Goal: Task Accomplishment & Management: Manage account settings

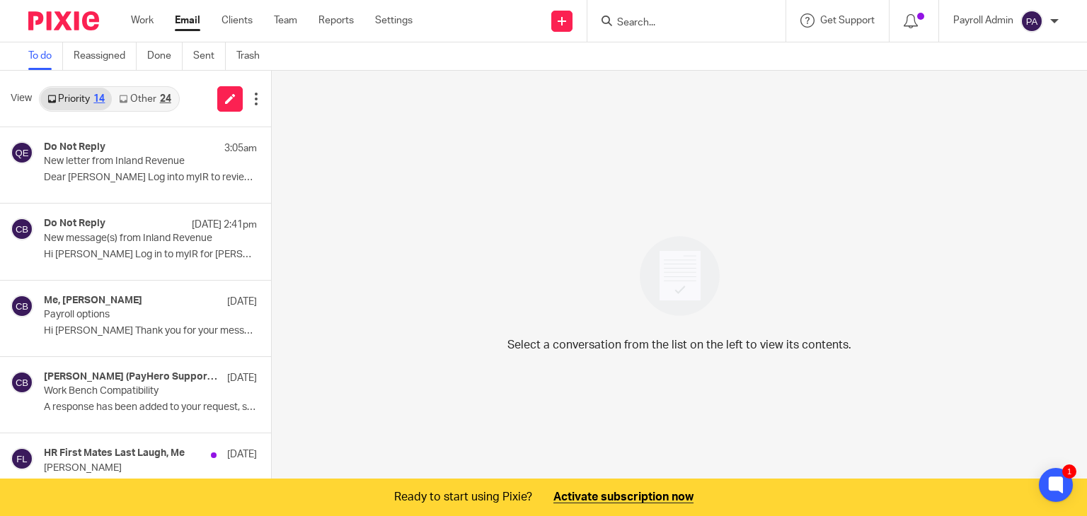
click at [664, 28] on input "Search" at bounding box center [678, 23] width 127 height 13
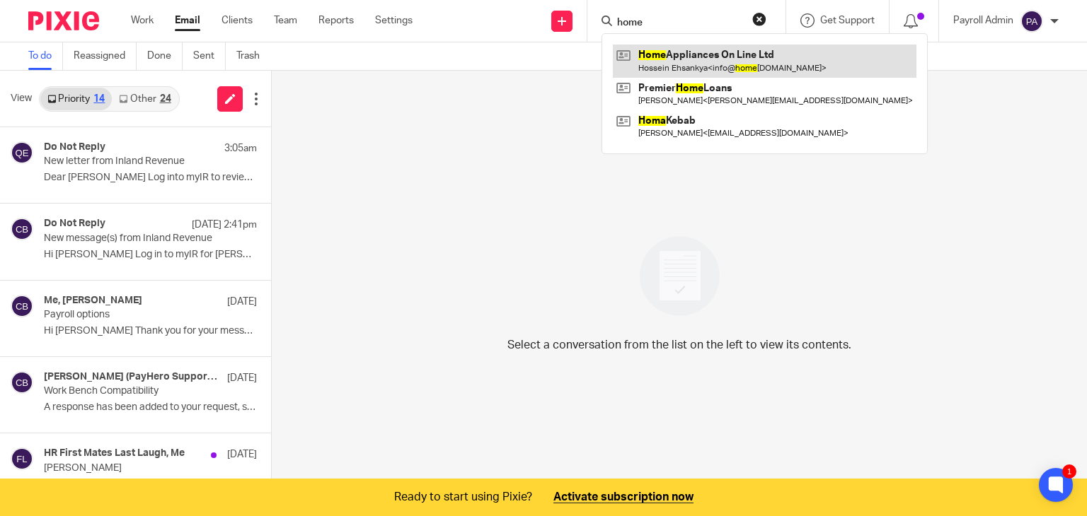
type input "home"
click at [679, 54] on link at bounding box center [764, 61] width 303 height 33
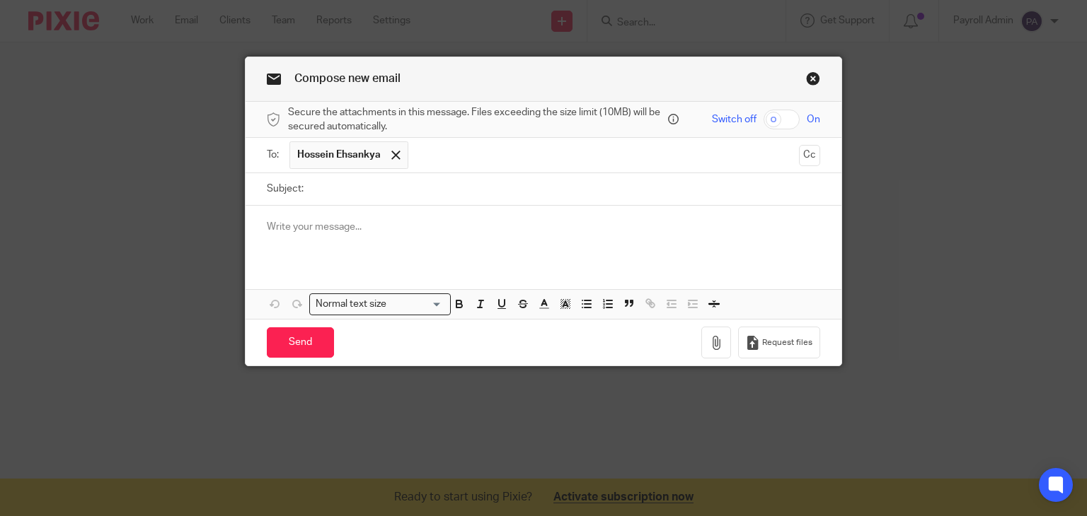
drag, startPoint x: 0, startPoint y: 0, endPoint x: 317, endPoint y: 185, distance: 366.8
click at [317, 185] on input "Subject:" at bounding box center [566, 189] width 510 height 32
type input "[DATE] Payroll [DATE]"
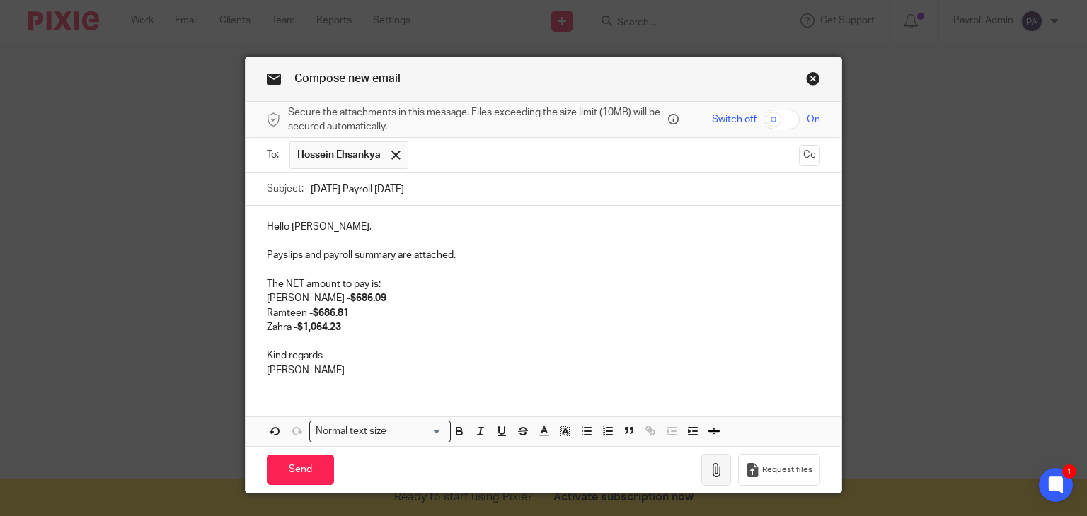
click at [713, 468] on icon "button" at bounding box center [716, 470] width 14 height 14
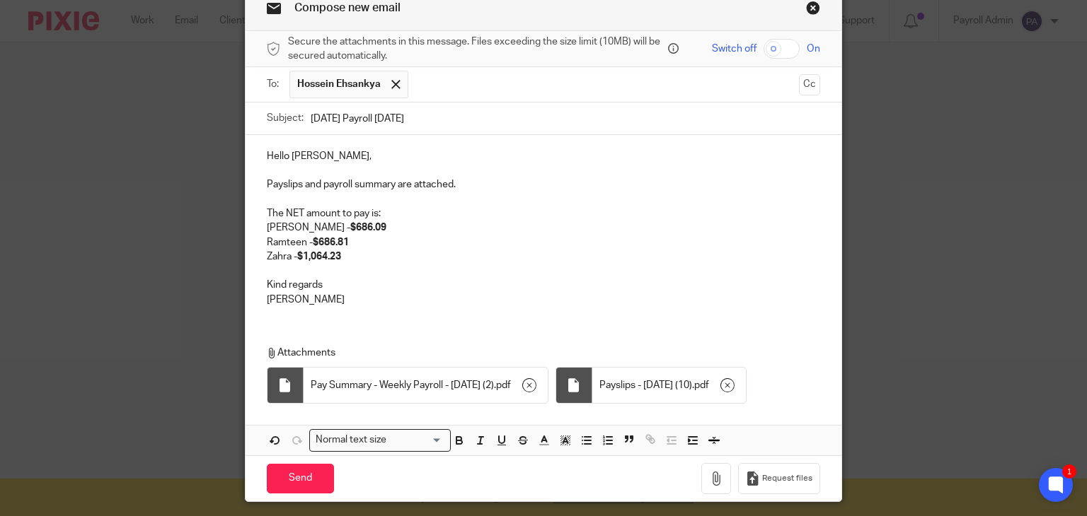
scroll to position [112, 0]
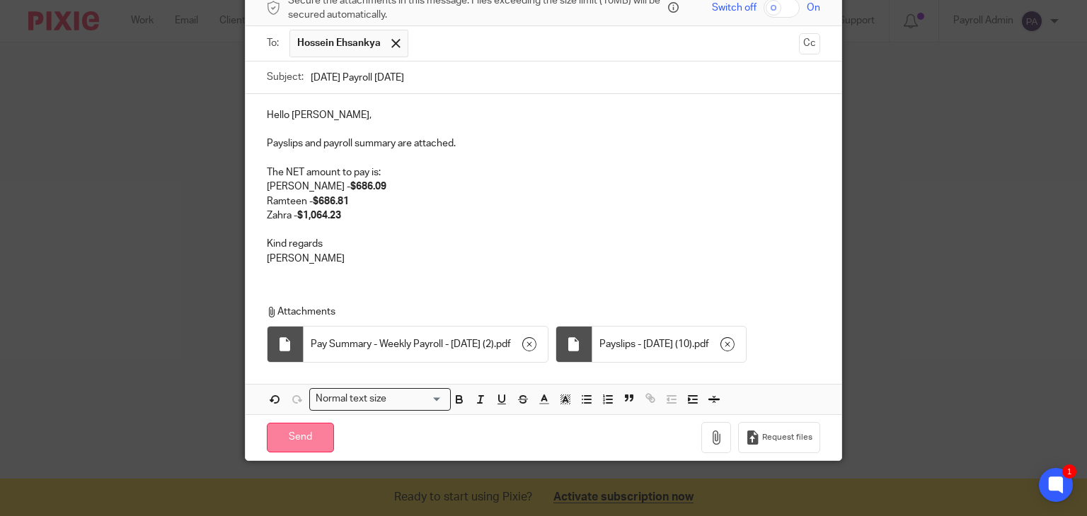
click at [301, 432] on input "Send" at bounding box center [300, 438] width 67 height 30
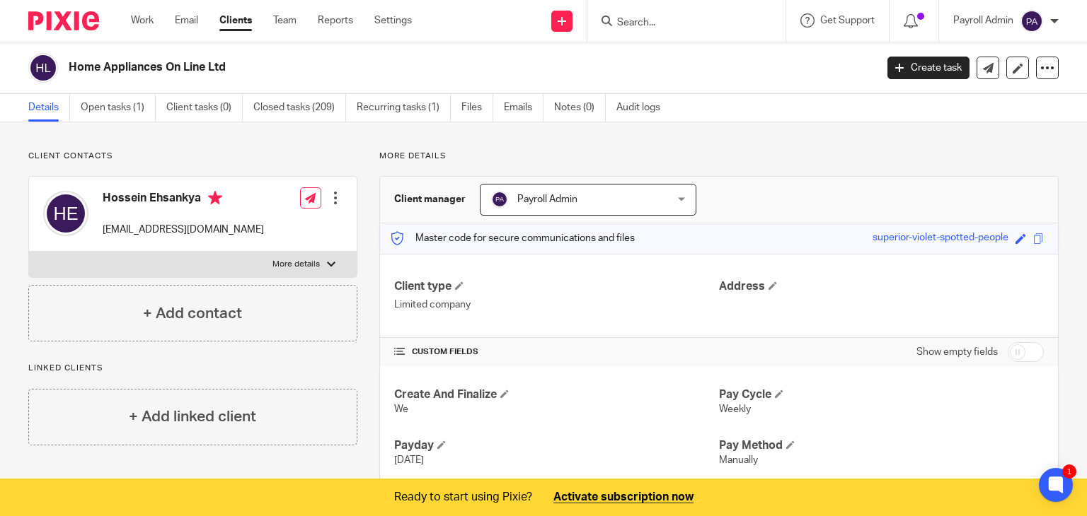
click at [681, 28] on input "Search" at bounding box center [678, 23] width 127 height 13
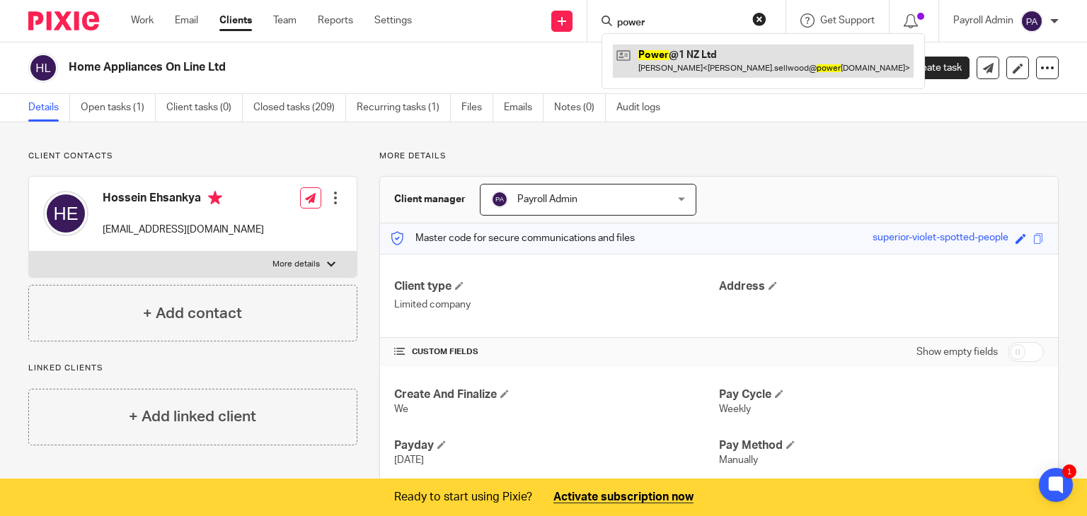
type input "power"
click at [676, 60] on link at bounding box center [763, 61] width 301 height 33
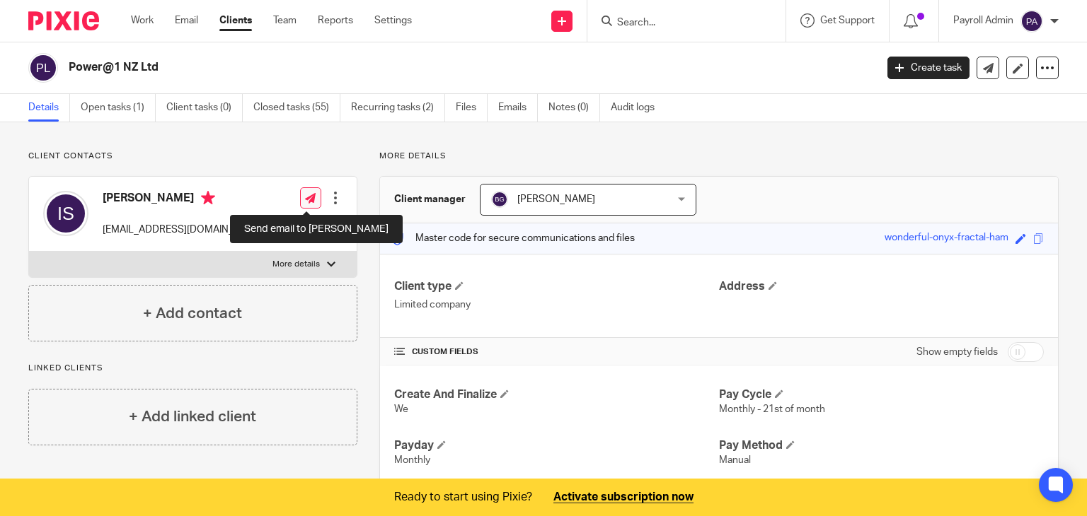
click at [306, 202] on icon at bounding box center [310, 198] width 11 height 11
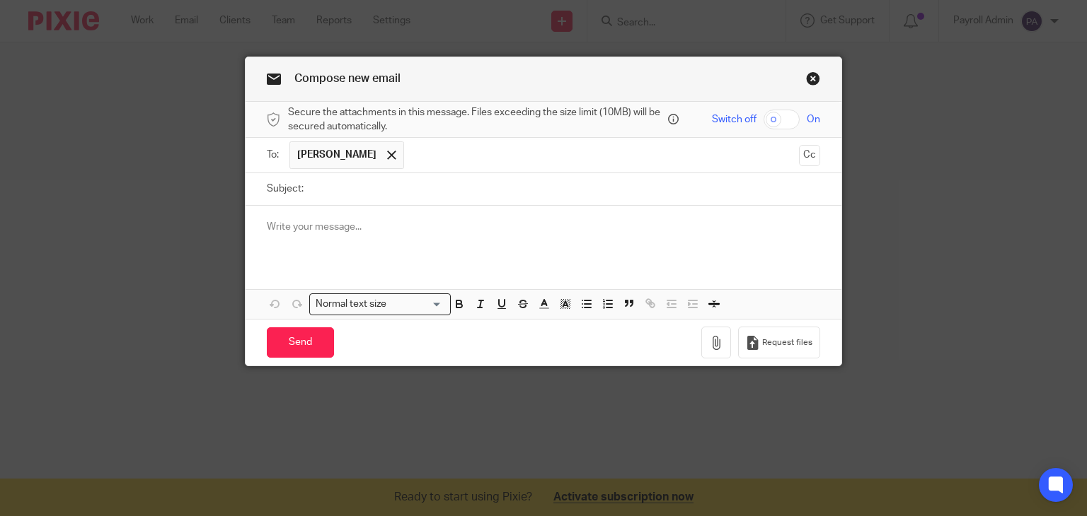
click at [340, 199] on input "Subject:" at bounding box center [566, 189] width 510 height 32
type input "Monthly Payroll 21.8.25"
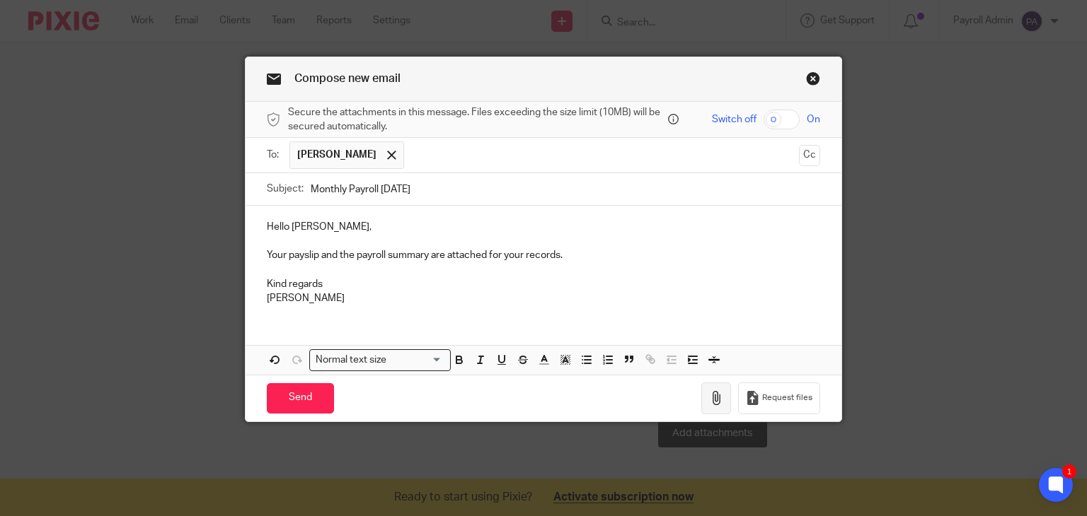
click at [713, 394] on icon "button" at bounding box center [716, 398] width 14 height 14
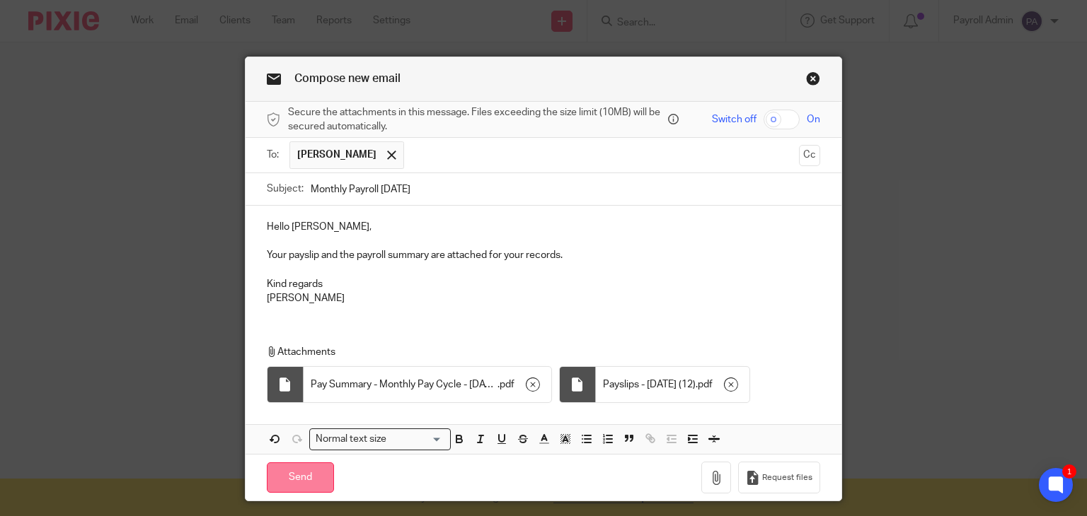
click at [303, 475] on input "Send" at bounding box center [300, 478] width 67 height 30
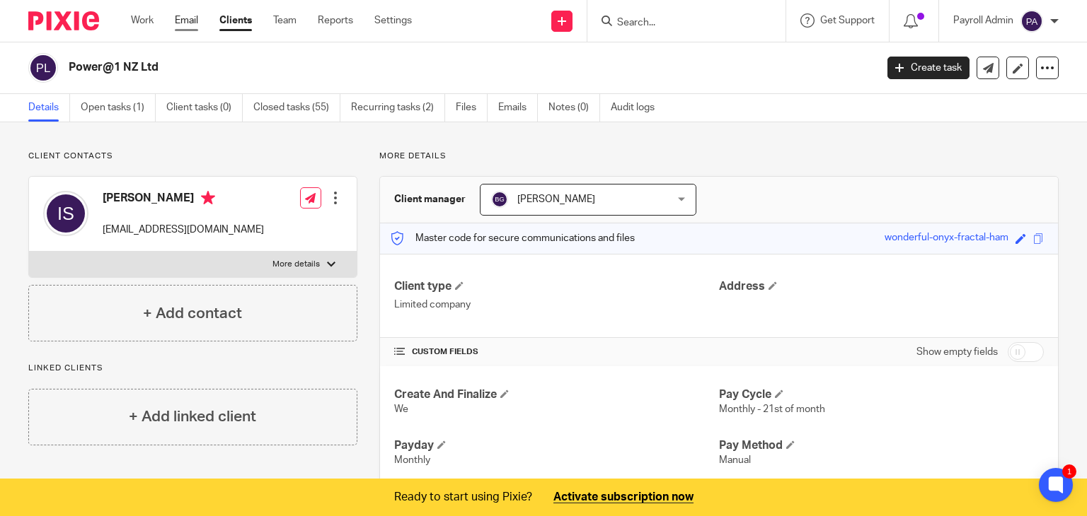
click at [181, 21] on link "Email" at bounding box center [186, 20] width 23 height 14
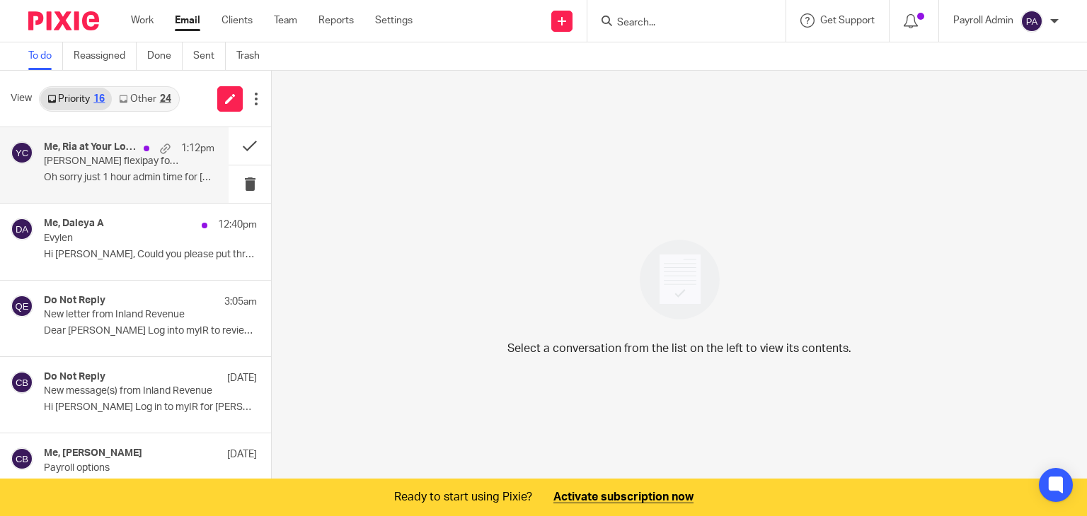
click at [104, 162] on p "Emerson’s flexipay form" at bounding box center [112, 162] width 137 height 12
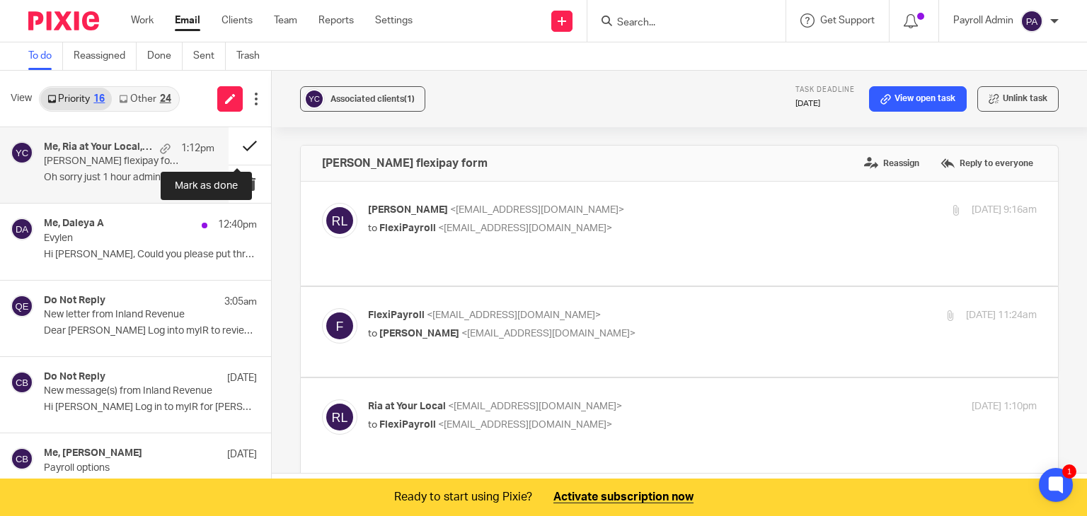
click at [237, 142] on button at bounding box center [249, 145] width 42 height 37
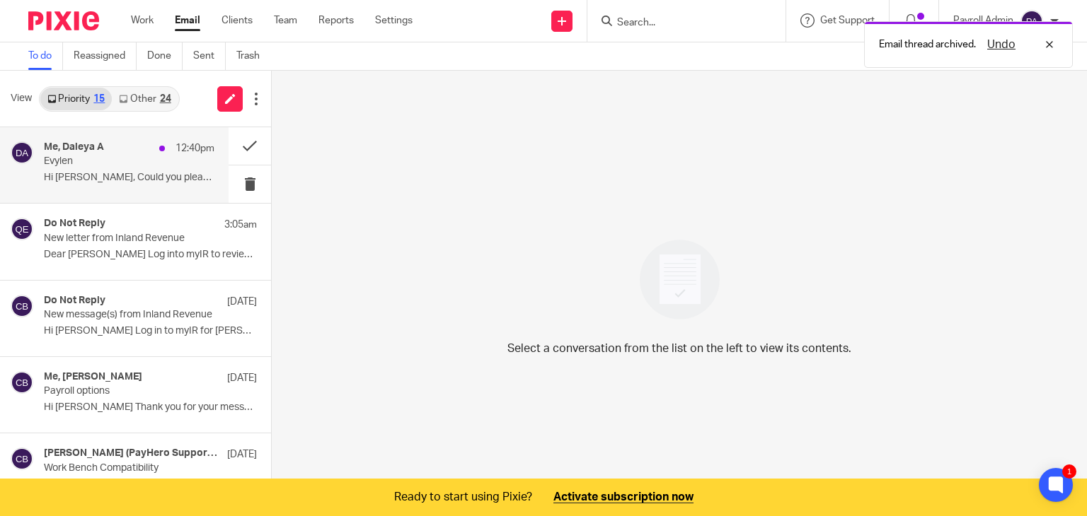
click at [68, 168] on div "Me, Daleya A 12:40pm Evylen Hi Julie, Could you please put through a..." at bounding box center [129, 164] width 170 height 47
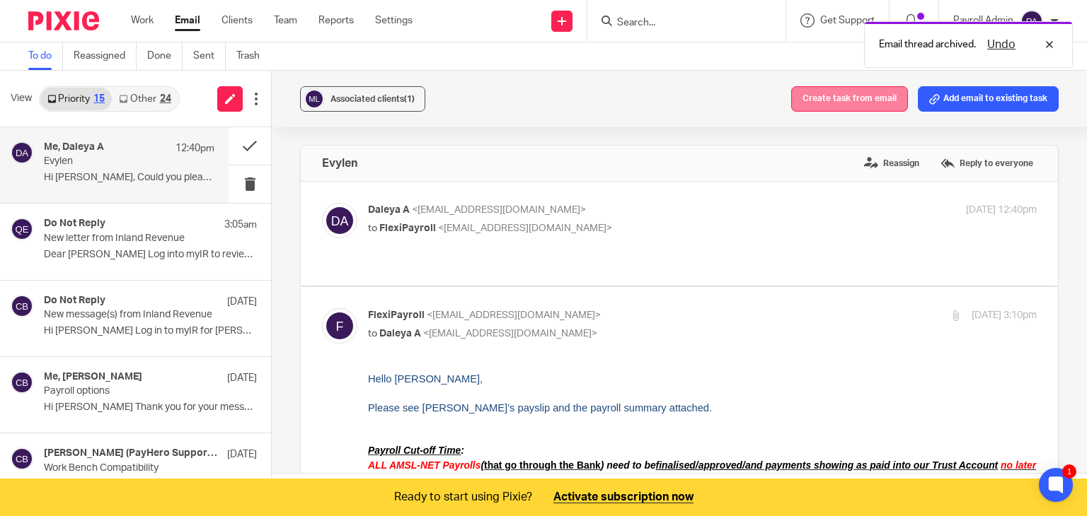
click at [861, 103] on button "Create task from email" at bounding box center [849, 98] width 117 height 25
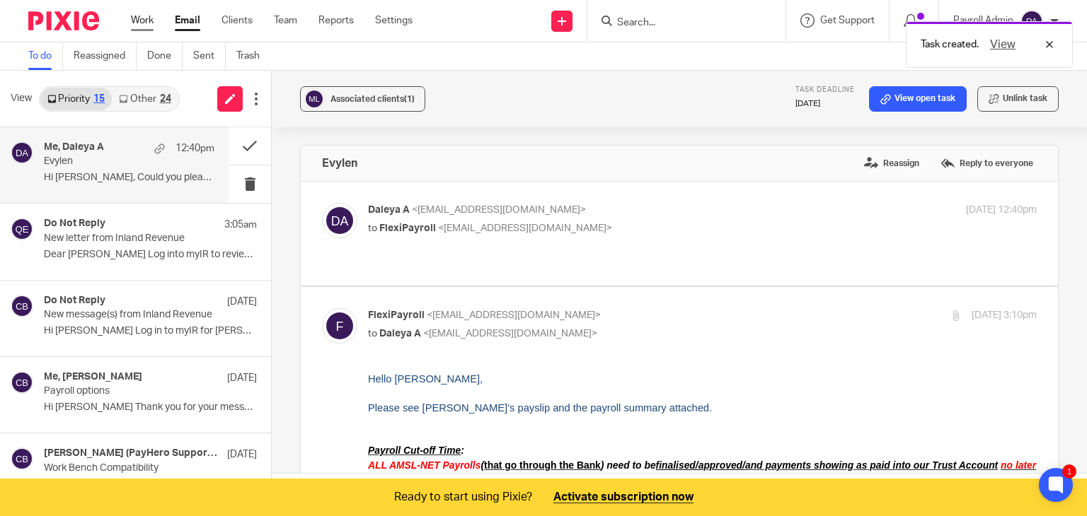
click at [139, 21] on link "Work" at bounding box center [142, 20] width 23 height 14
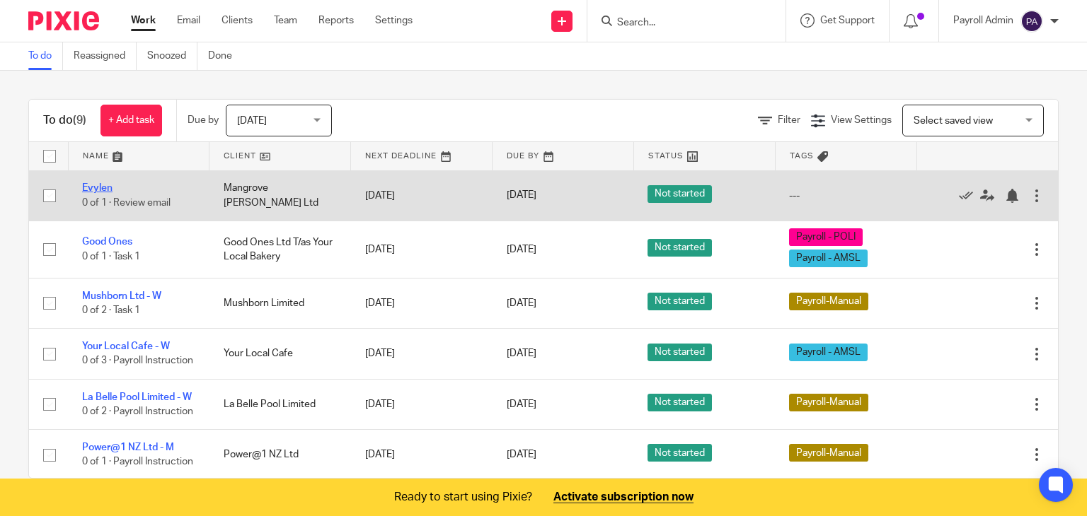
click at [94, 187] on link "Evylen" at bounding box center [97, 188] width 30 height 10
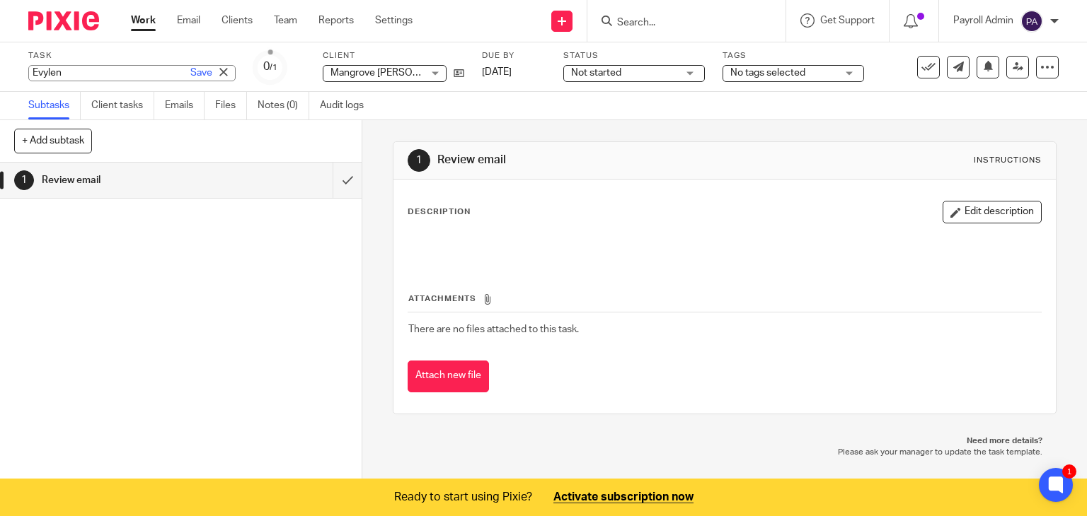
click at [92, 70] on div "Evylen Save Evylen" at bounding box center [131, 73] width 207 height 16
type input "Mangrove - One Off Pay"
click at [190, 71] on link "Save" at bounding box center [201, 73] width 22 height 14
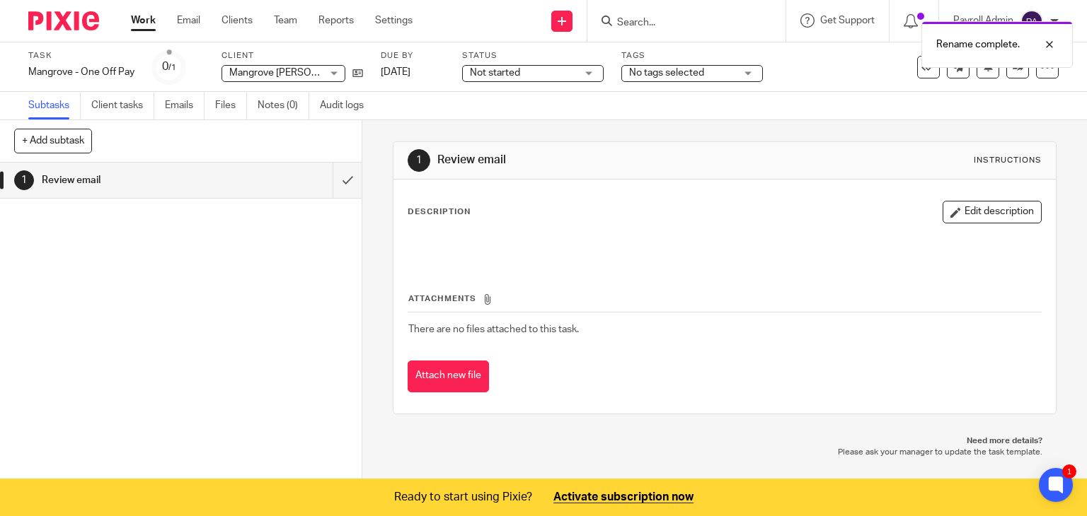
click at [591, 69] on div "Not started Not started" at bounding box center [532, 73] width 141 height 17
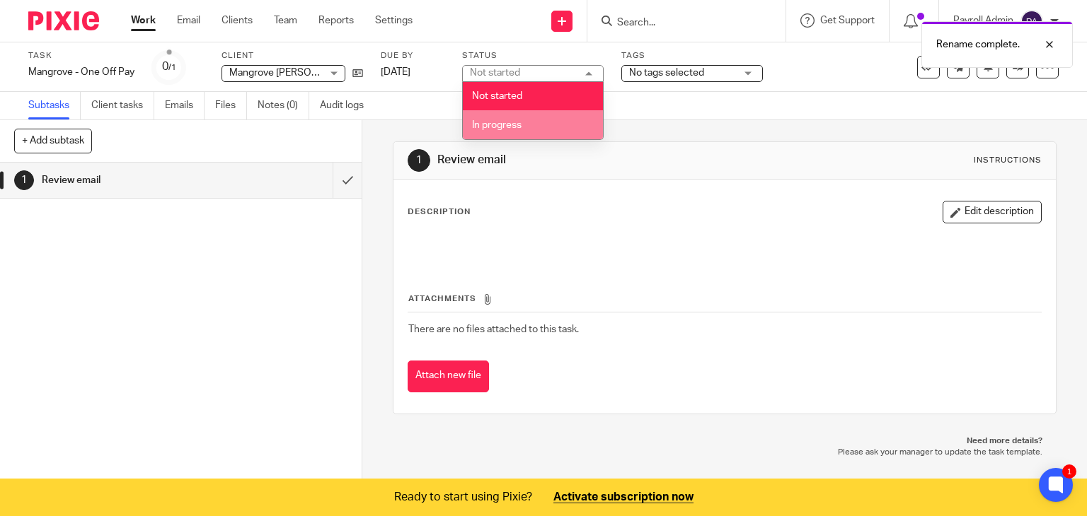
click at [523, 120] on li "In progress" at bounding box center [533, 124] width 140 height 29
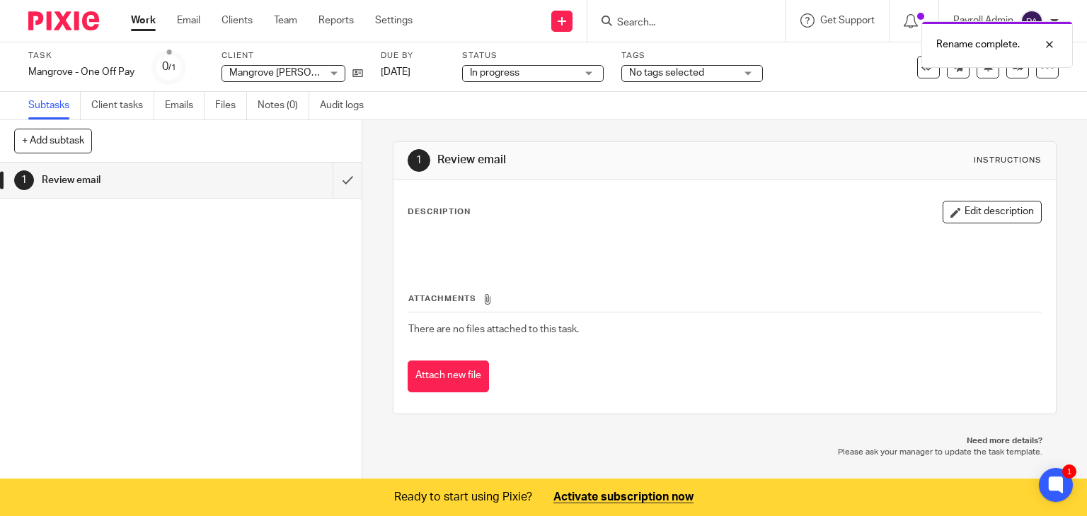
click at [753, 71] on div "No tags selected" at bounding box center [691, 73] width 141 height 17
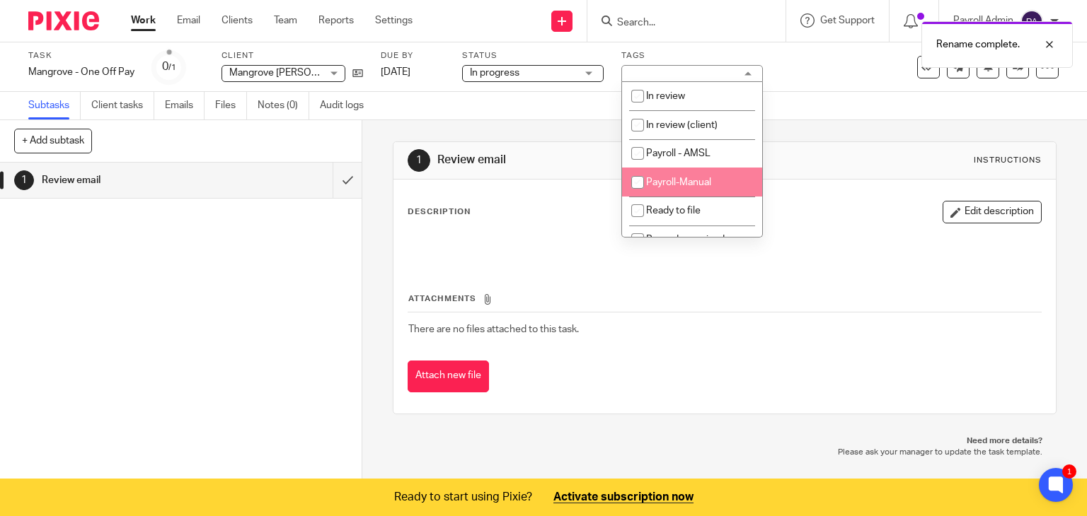
click at [698, 179] on span "Payroll-Manual" at bounding box center [678, 183] width 65 height 10
checkbox input "true"
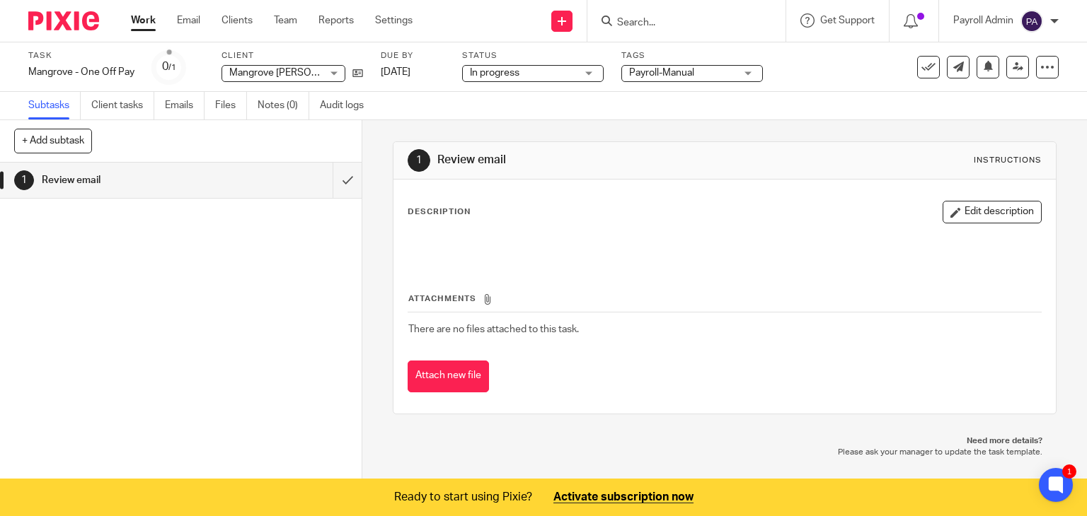
click at [179, 11] on div "Work Email Clients Team Reports Settings Work Email Clients Team Reports Settin…" at bounding box center [275, 21] width 317 height 42
click at [180, 22] on link "Email" at bounding box center [188, 20] width 23 height 14
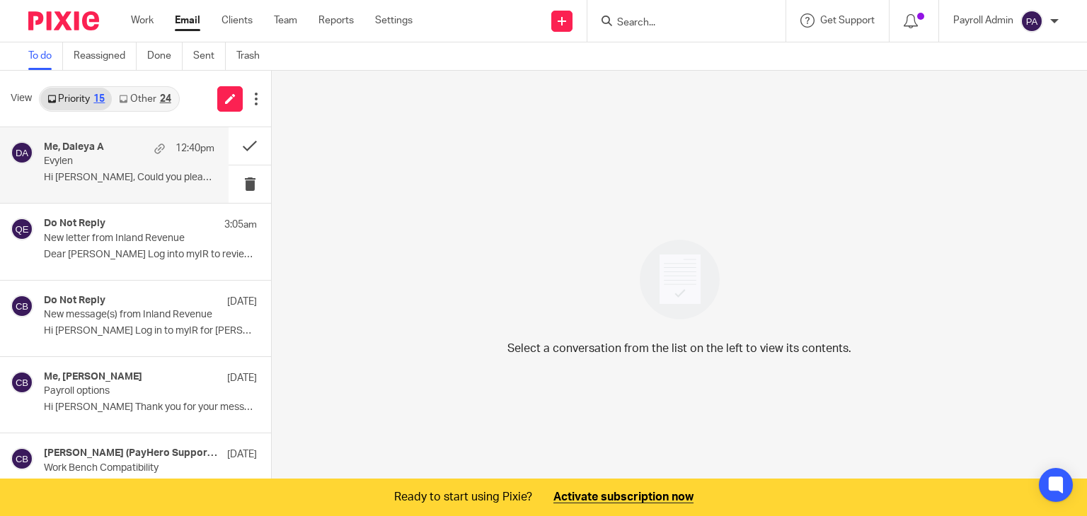
click at [83, 156] on p "Evylen" at bounding box center [112, 162] width 137 height 12
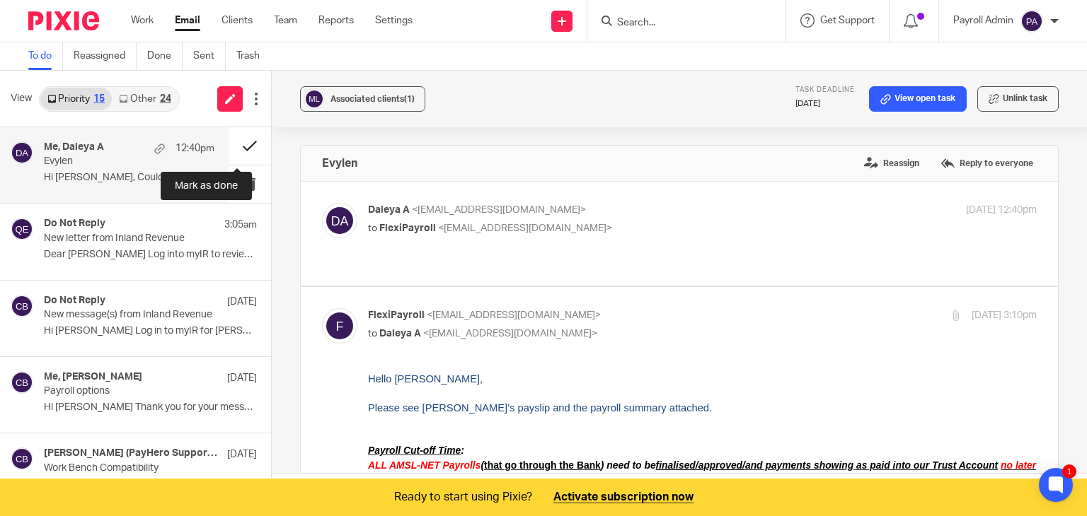
click at [232, 142] on button at bounding box center [249, 145] width 42 height 37
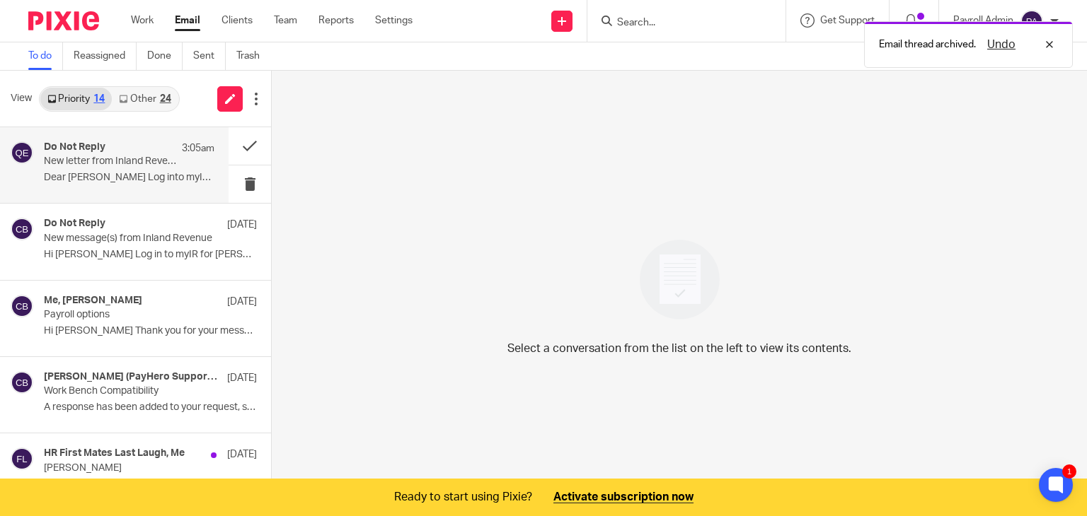
click at [122, 160] on p "New letter from Inland Revenue" at bounding box center [112, 162] width 137 height 12
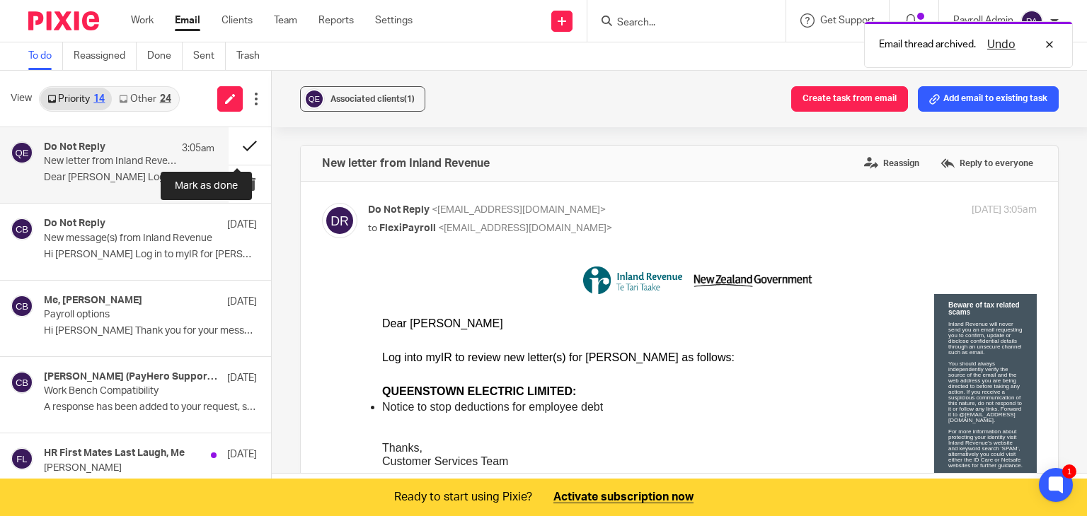
click at [238, 141] on button at bounding box center [249, 145] width 42 height 37
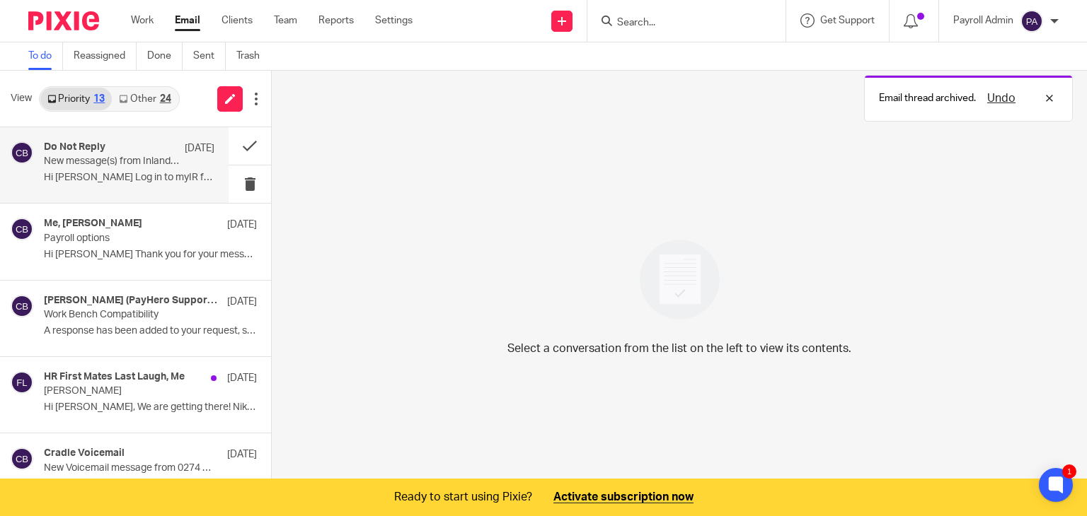
click at [96, 179] on p "Hi [PERSON_NAME] Log in to myIR for [PERSON_NAME]..." at bounding box center [129, 178] width 170 height 12
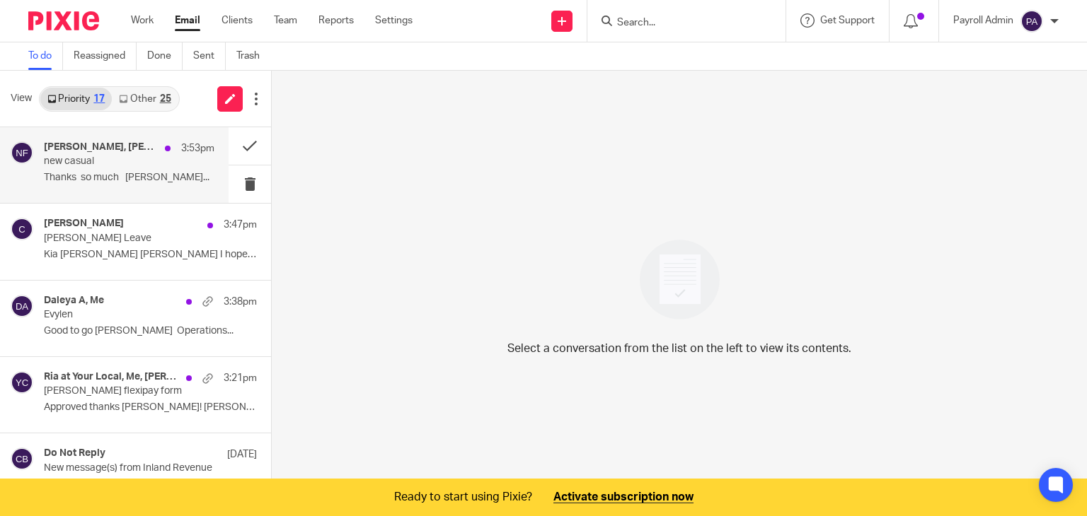
click at [122, 156] on p "new casual" at bounding box center [112, 162] width 137 height 12
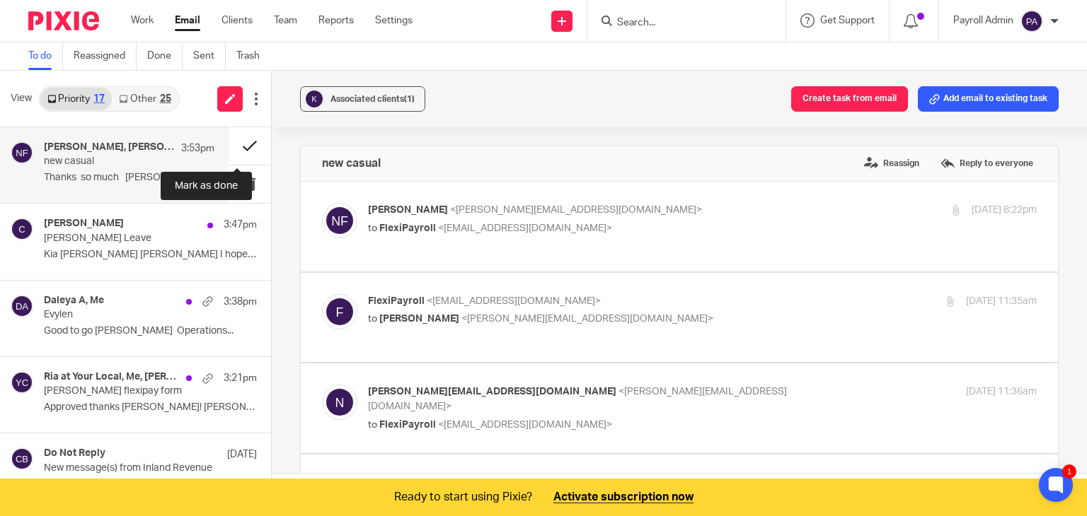
click at [238, 138] on button at bounding box center [249, 145] width 42 height 37
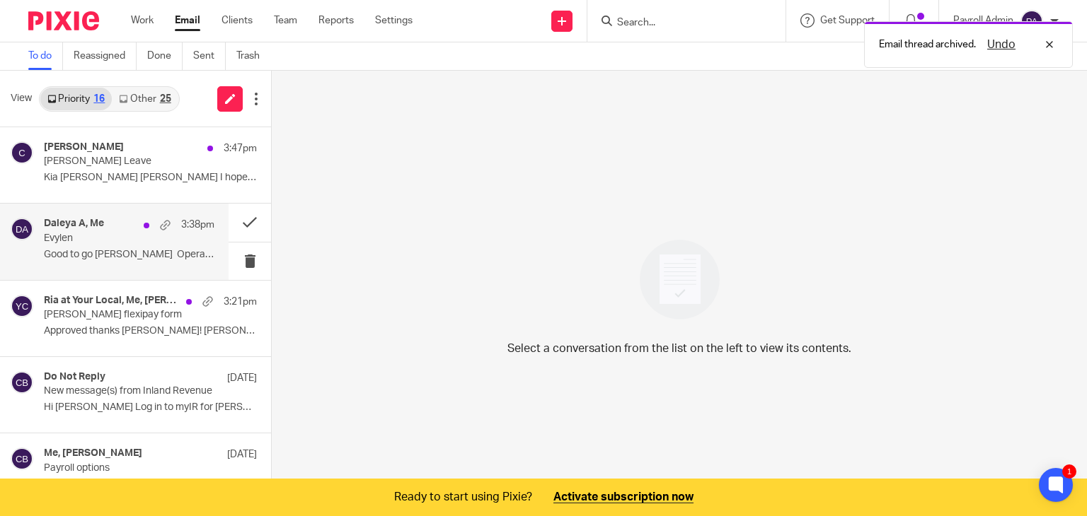
click at [100, 238] on p "Evylen" at bounding box center [112, 239] width 137 height 12
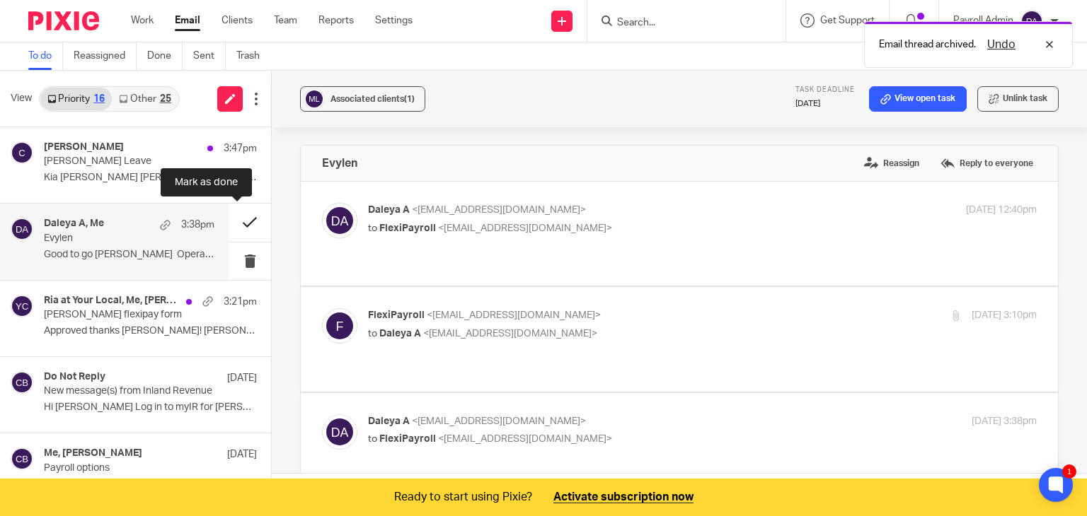
click at [237, 220] on button at bounding box center [249, 222] width 42 height 37
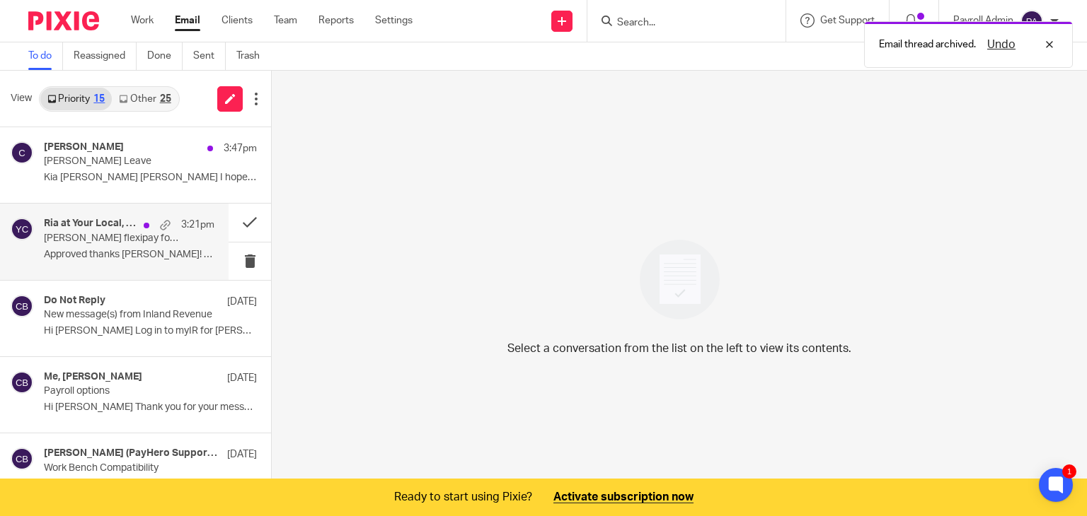
click at [106, 224] on h4 "Ria at Your Local, Me, Ria Lingad" at bounding box center [90, 224] width 93 height 12
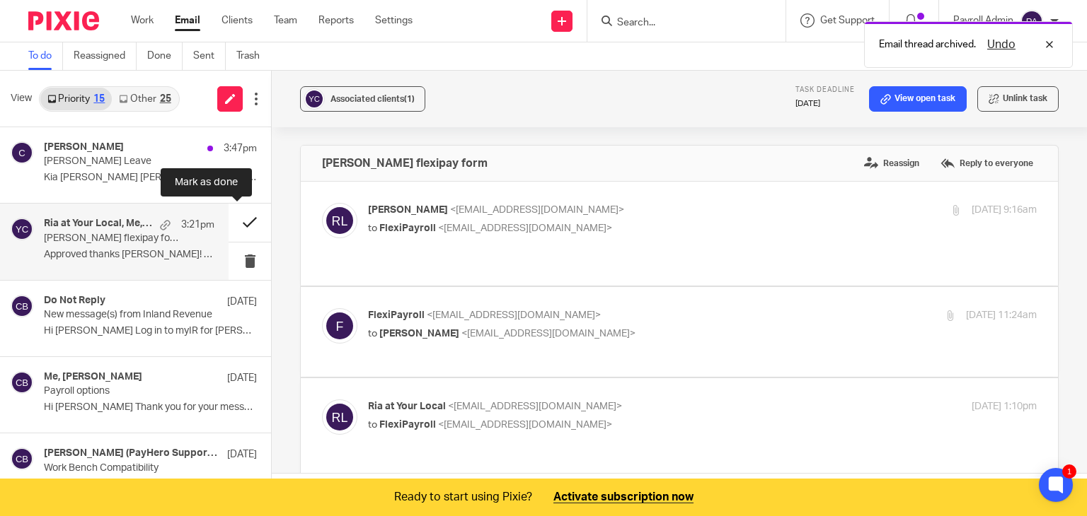
click at [237, 220] on button at bounding box center [249, 222] width 42 height 37
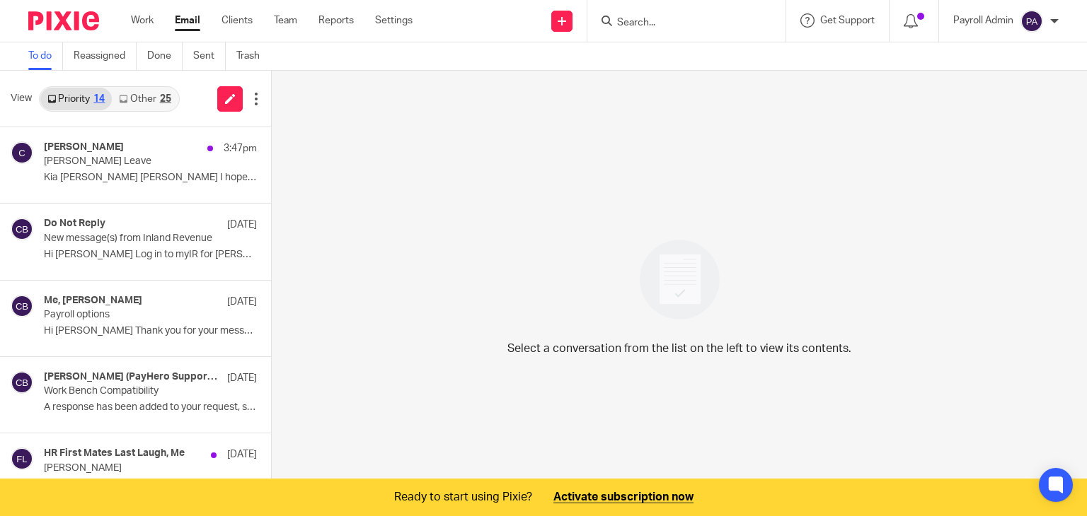
click at [154, 94] on link "Other 25" at bounding box center [145, 99] width 66 height 23
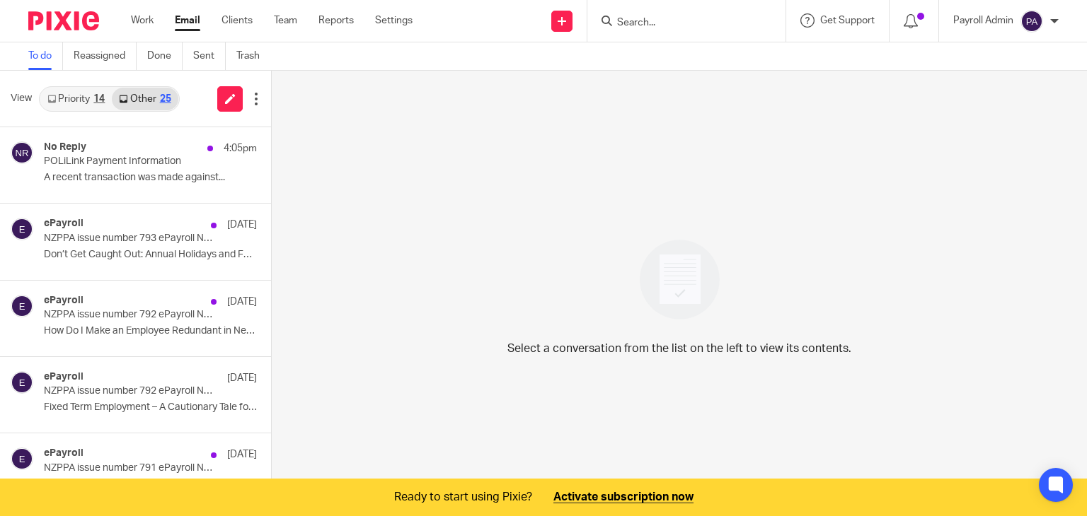
scroll to position [35, 0]
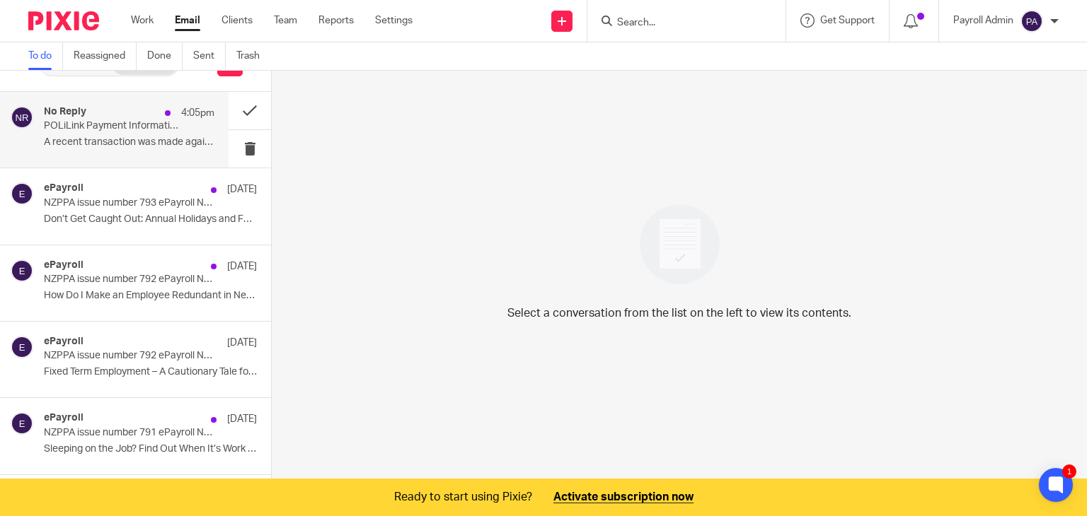
click at [122, 123] on p "POLiLink Payment Information" at bounding box center [112, 126] width 137 height 12
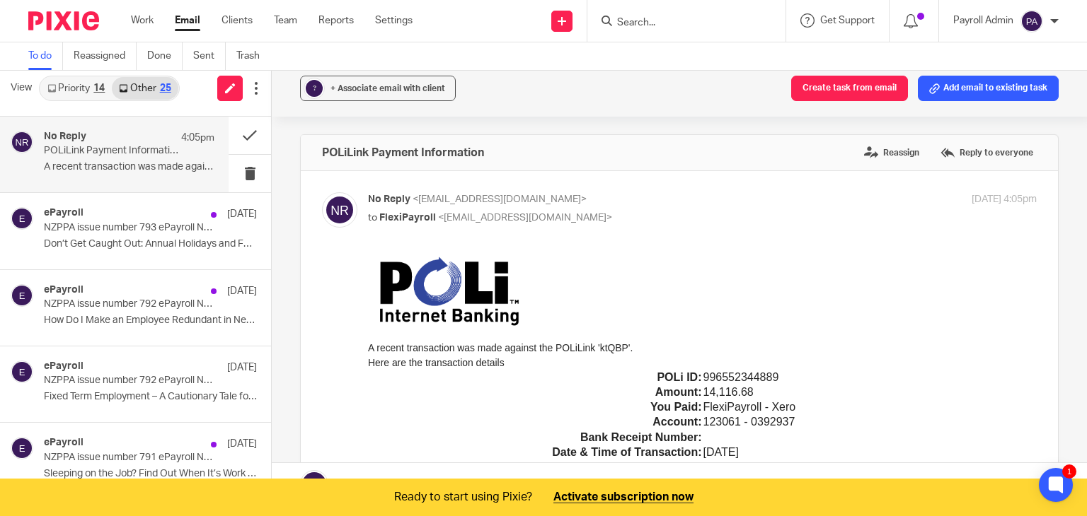
scroll to position [0, 0]
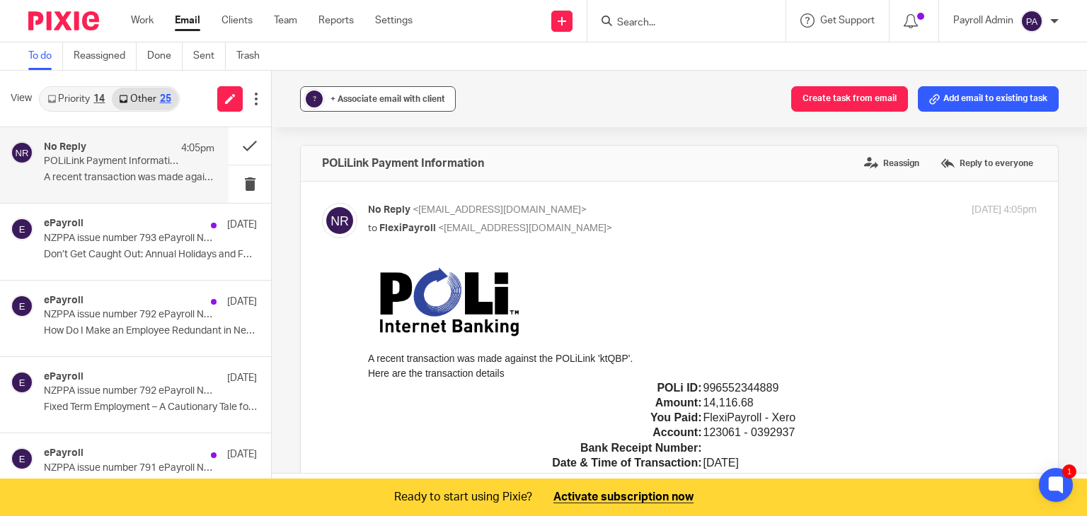
click at [374, 97] on span "+ Associate email with client" at bounding box center [387, 99] width 115 height 8
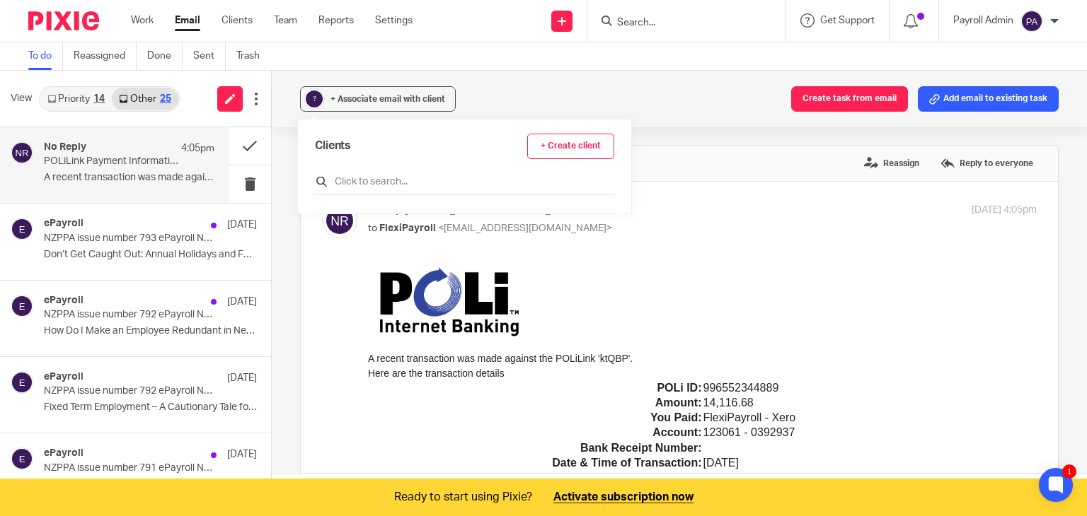
click at [373, 180] on input "text" at bounding box center [464, 182] width 299 height 14
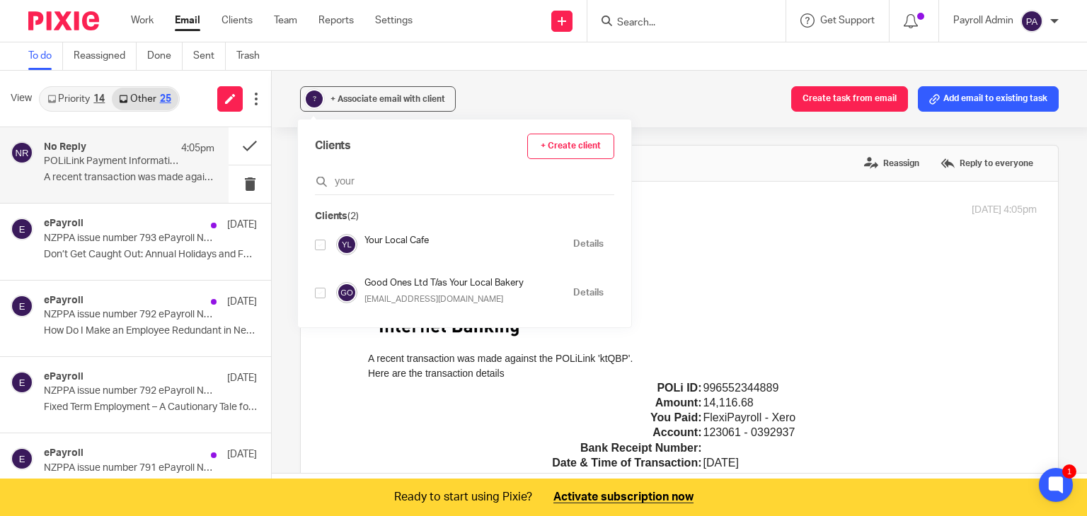
type input "your"
click at [318, 241] on input "checkbox" at bounding box center [320, 245] width 11 height 11
checkbox input "true"
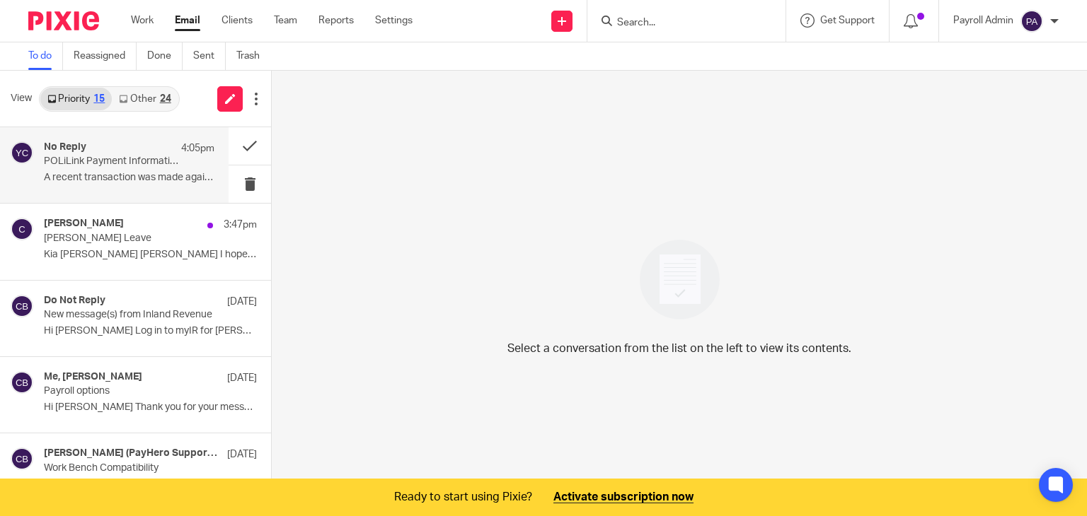
click at [96, 156] on p "POLiLink Payment Information" at bounding box center [112, 162] width 137 height 12
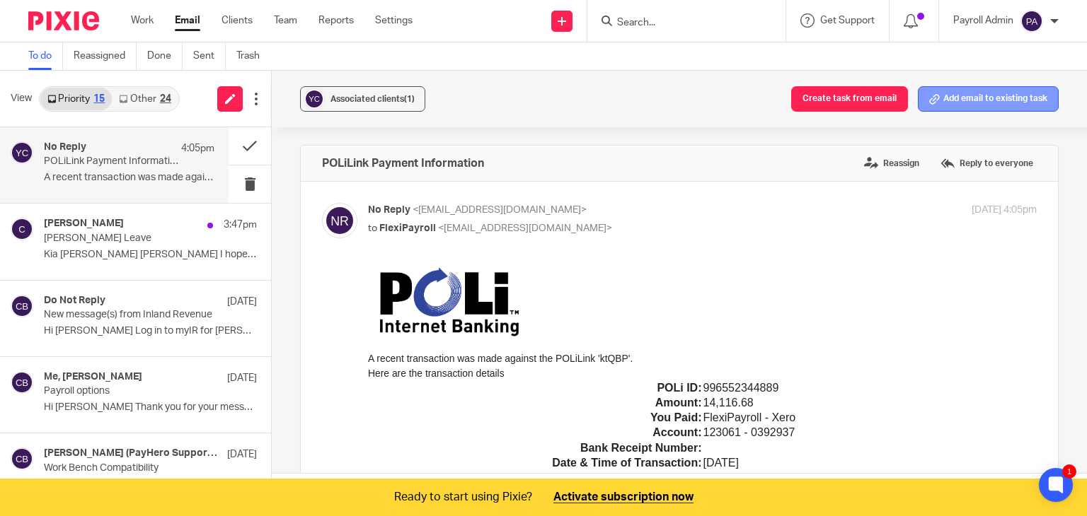
click at [973, 94] on button "Add email to existing task" at bounding box center [988, 98] width 141 height 25
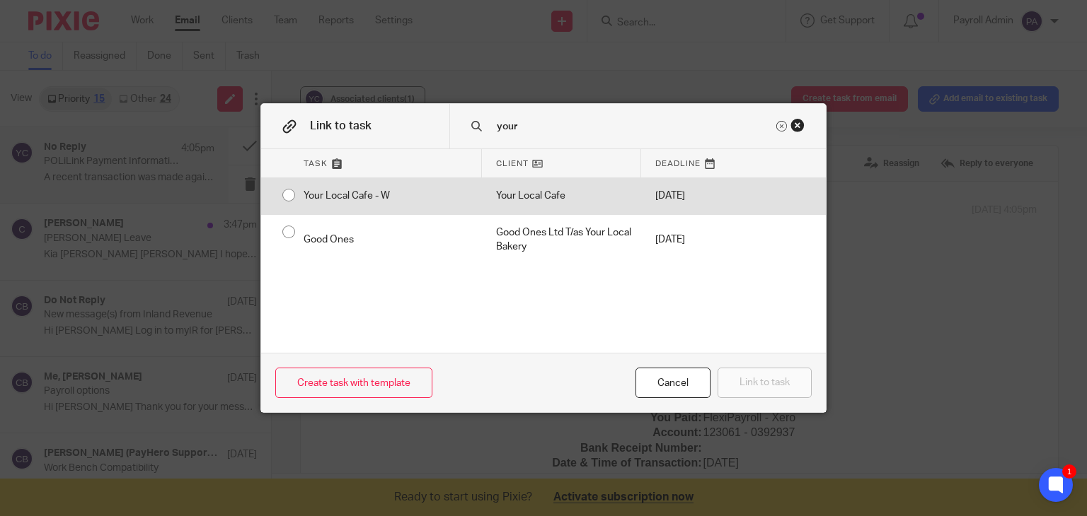
type input "your"
click at [279, 196] on input "radio" at bounding box center [288, 195] width 27 height 27
radio input "false"
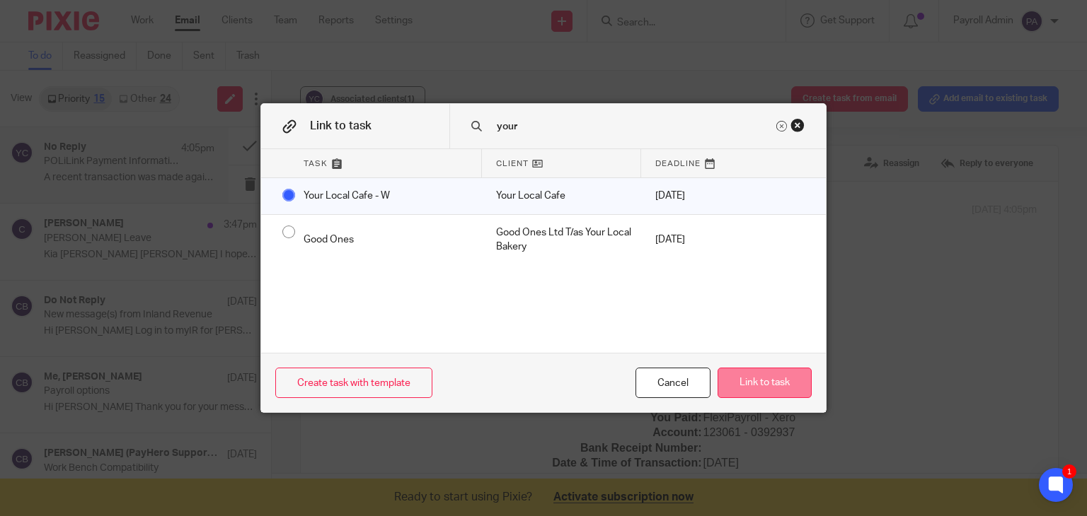
click at [793, 386] on button "Link to task" at bounding box center [764, 383] width 94 height 30
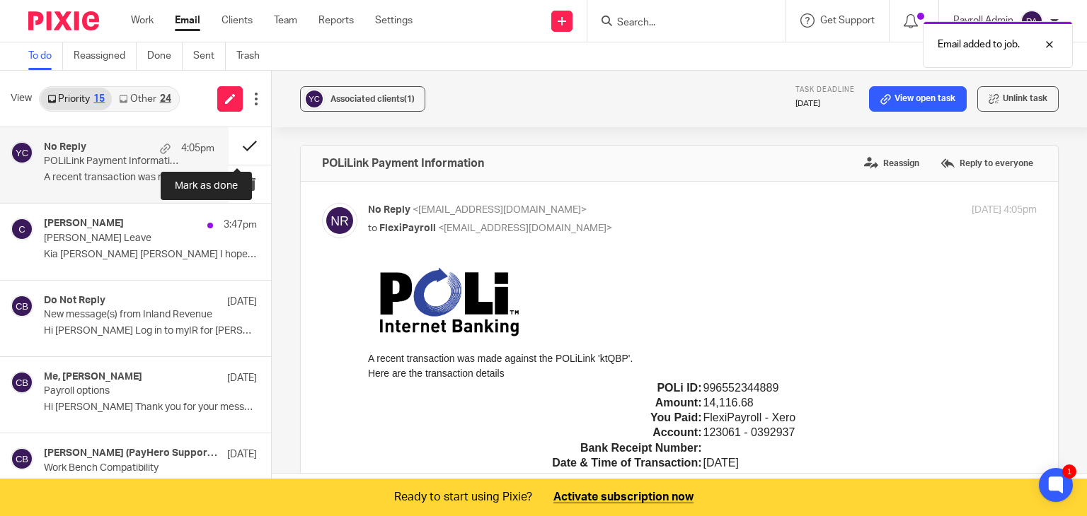
click at [233, 145] on button at bounding box center [249, 145] width 42 height 37
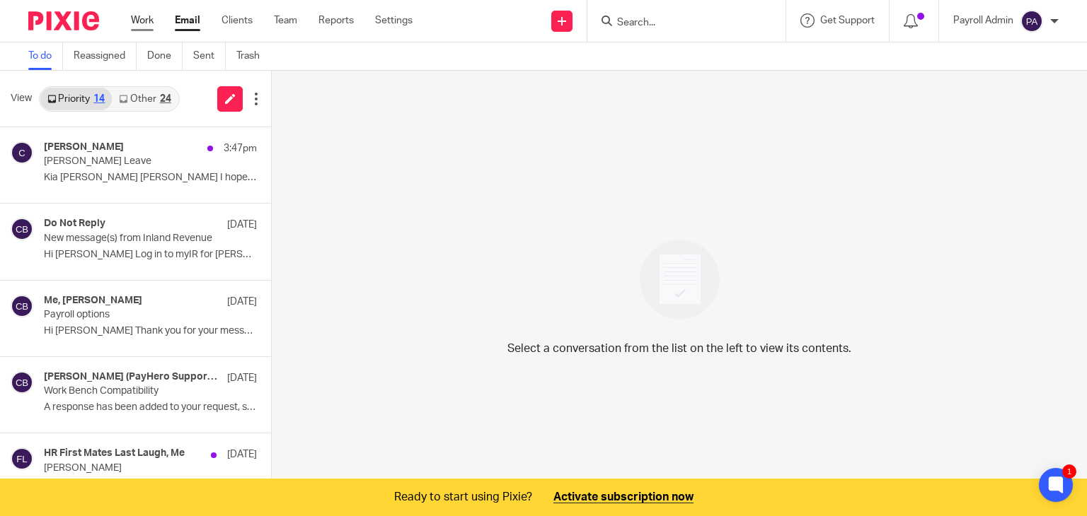
click at [139, 18] on link "Work" at bounding box center [142, 20] width 23 height 14
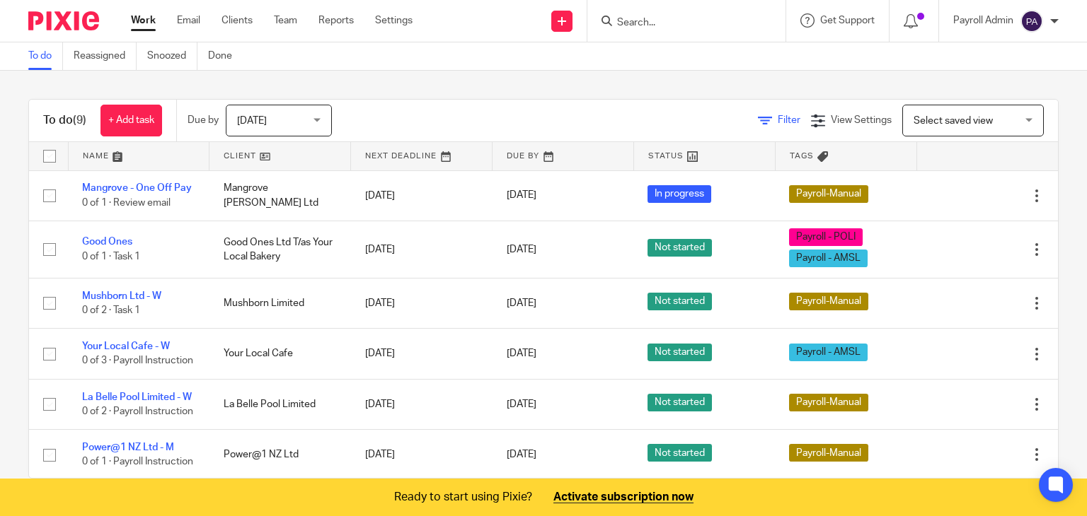
click at [777, 115] on span "Filter" at bounding box center [788, 120] width 23 height 10
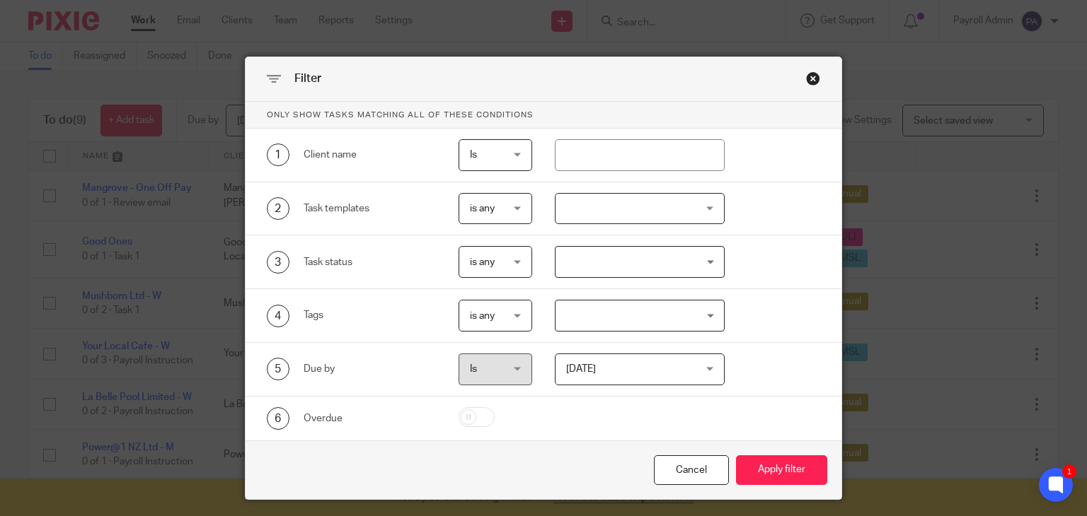
click at [705, 316] on input "Search for option" at bounding box center [636, 315] width 159 height 25
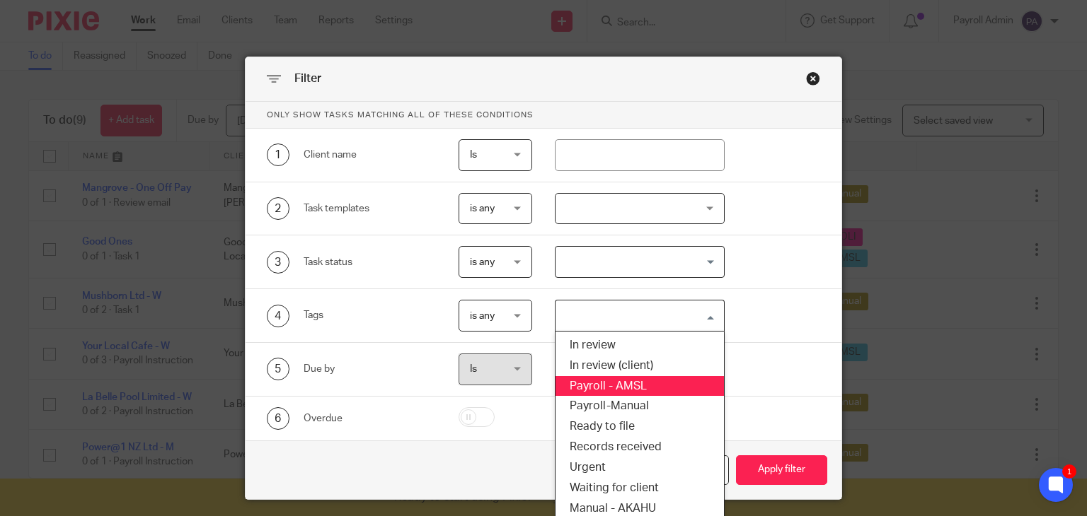
click at [617, 377] on li "Payroll - AMSL" at bounding box center [639, 386] width 168 height 21
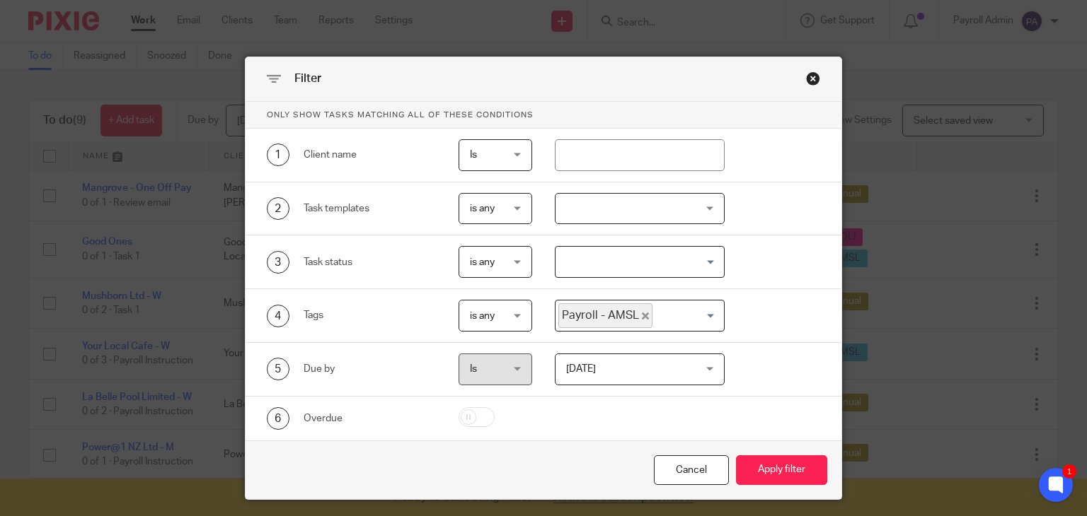
click at [709, 312] on input "Search for option" at bounding box center [685, 315] width 62 height 25
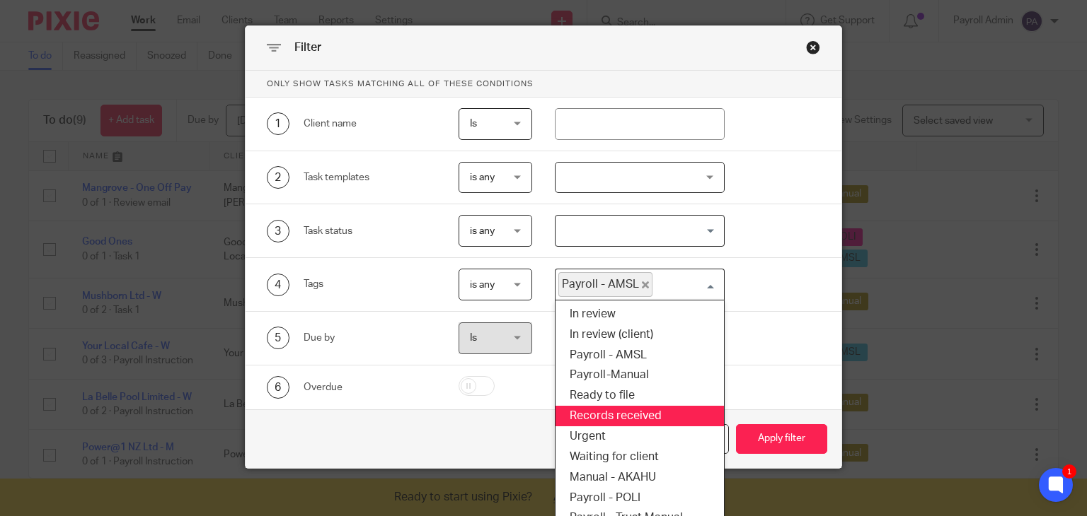
scroll to position [47, 0]
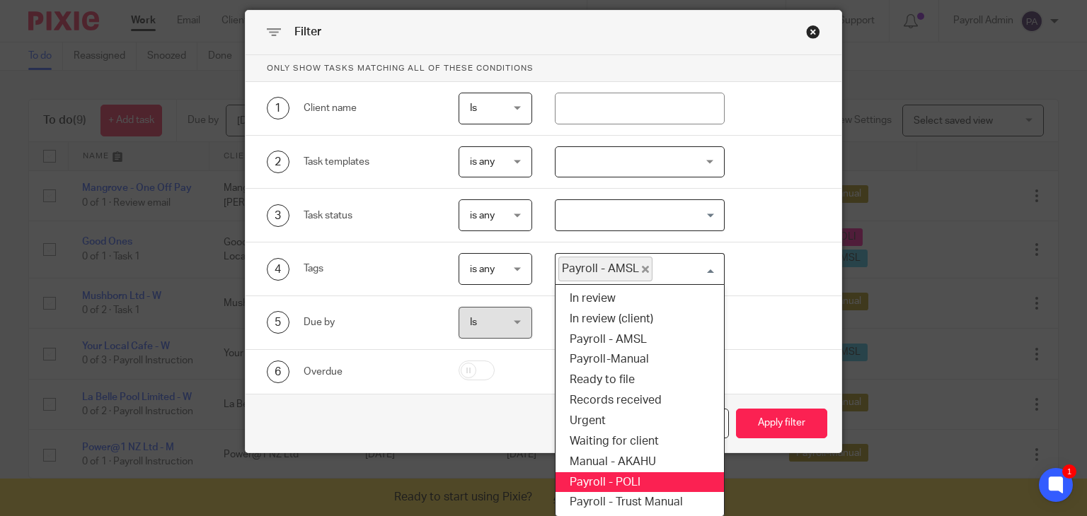
click at [627, 480] on li "Payroll - POLI" at bounding box center [639, 483] width 168 height 21
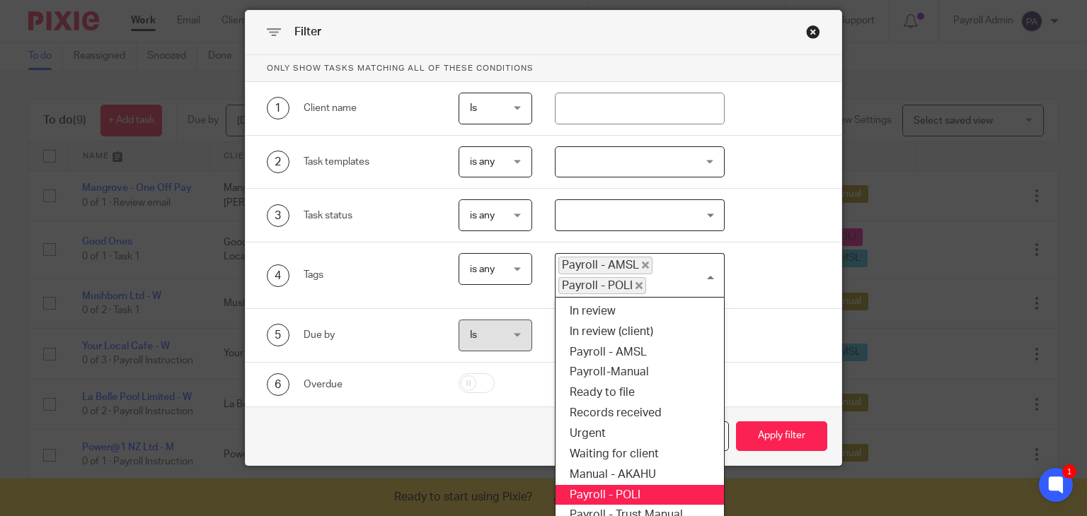
click at [702, 272] on div "Payroll - AMSL Payroll - POLI Loading..." at bounding box center [640, 275] width 170 height 45
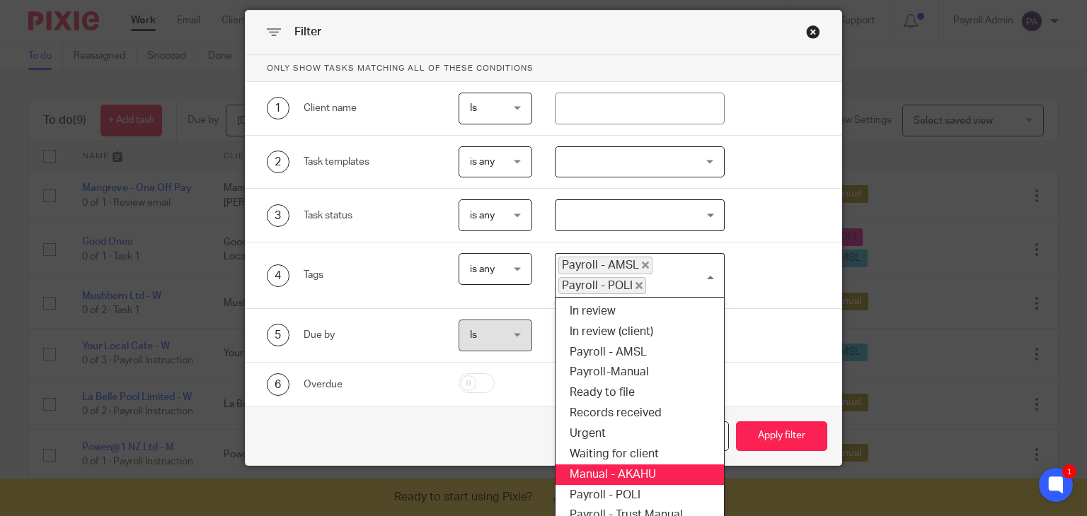
scroll to position [59, 0]
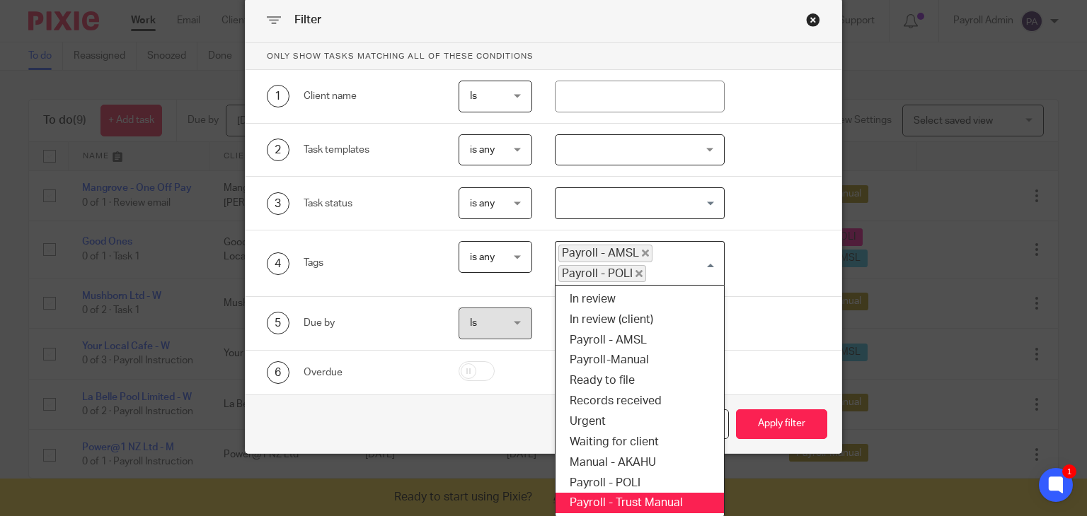
click at [661, 499] on li "Payroll - Trust Manual" at bounding box center [639, 503] width 168 height 21
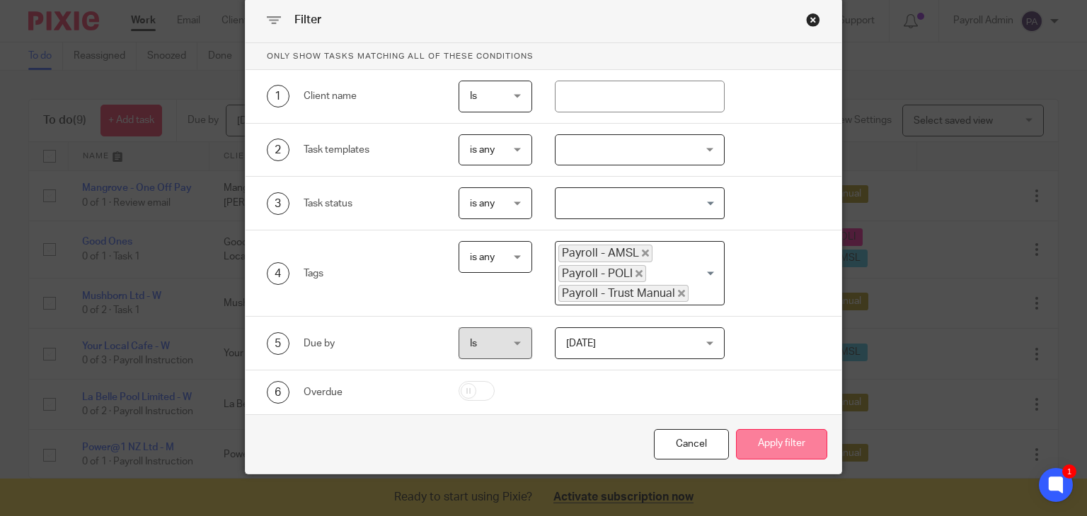
click at [770, 437] on button "Apply filter" at bounding box center [781, 444] width 91 height 30
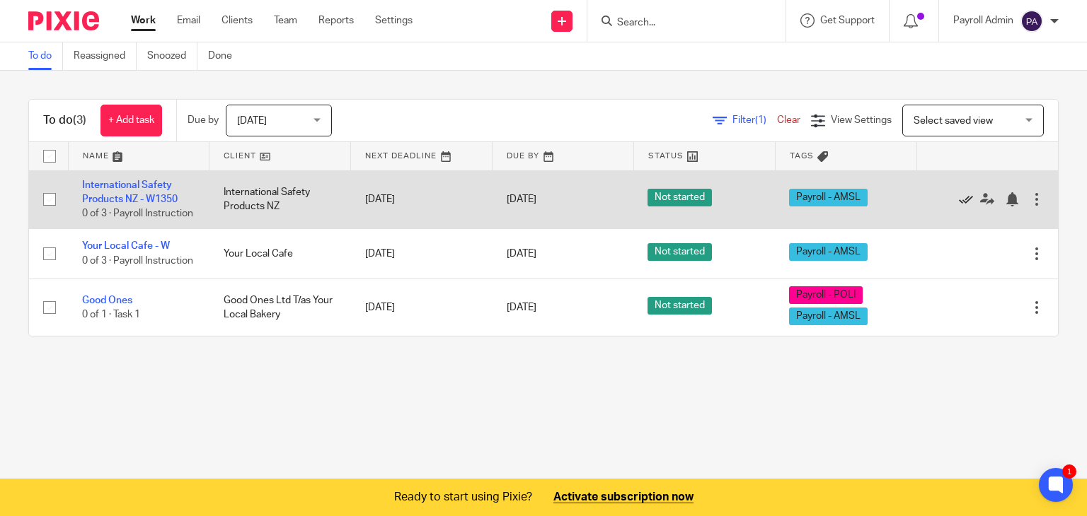
click at [959, 204] on icon at bounding box center [966, 199] width 14 height 14
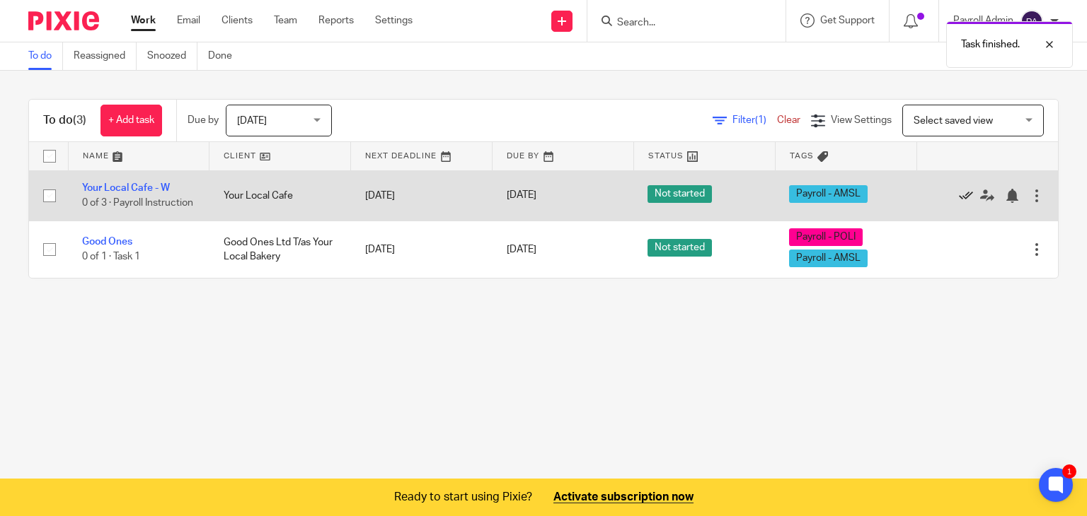
click at [959, 192] on icon at bounding box center [966, 196] width 14 height 14
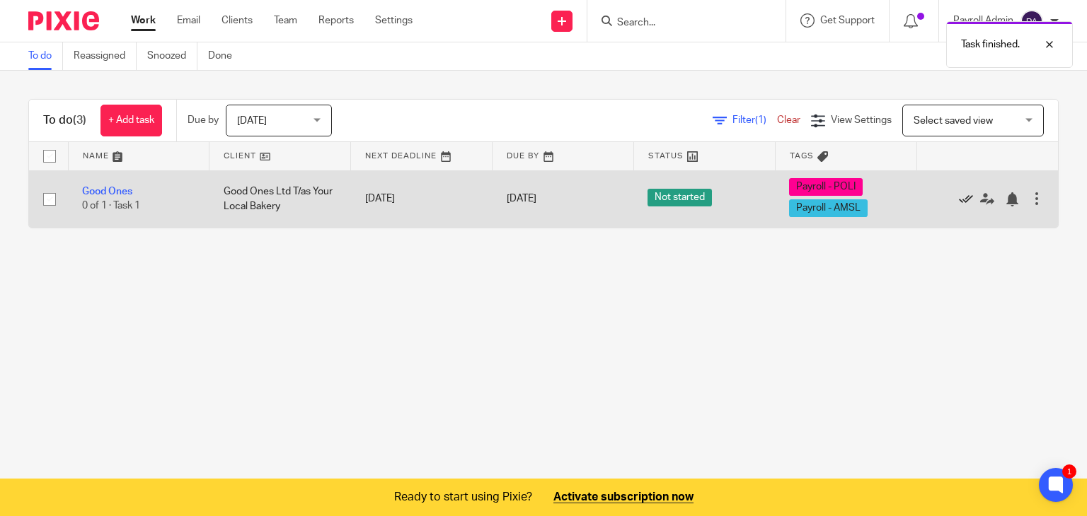
click at [959, 195] on icon at bounding box center [966, 199] width 14 height 14
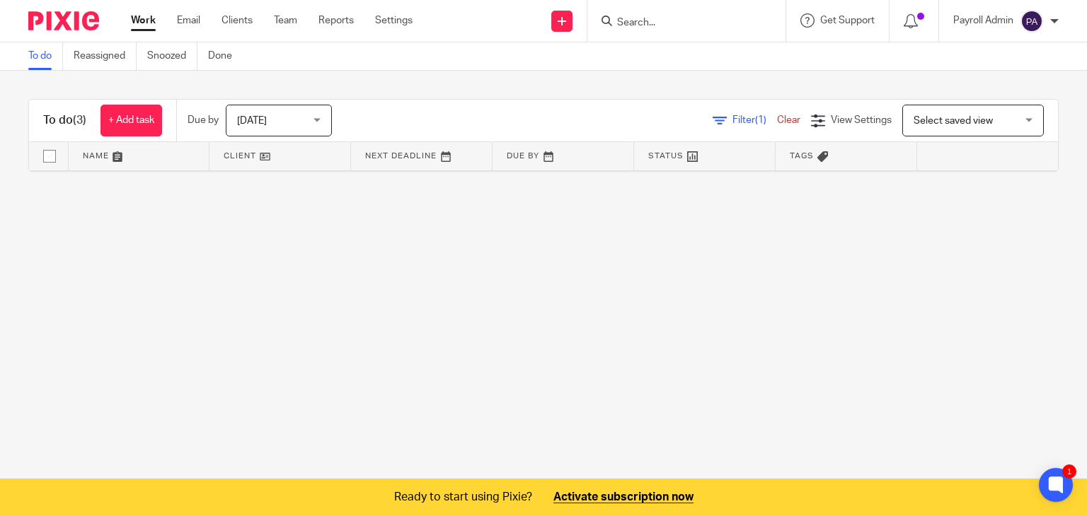
click at [777, 120] on link "Clear" at bounding box center [788, 120] width 23 height 10
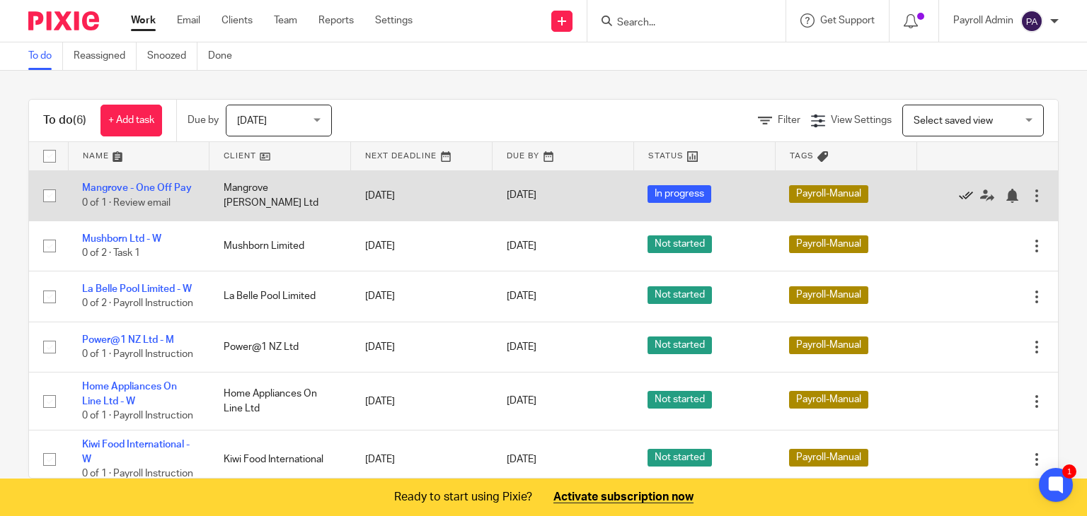
click at [959, 192] on icon at bounding box center [966, 196] width 14 height 14
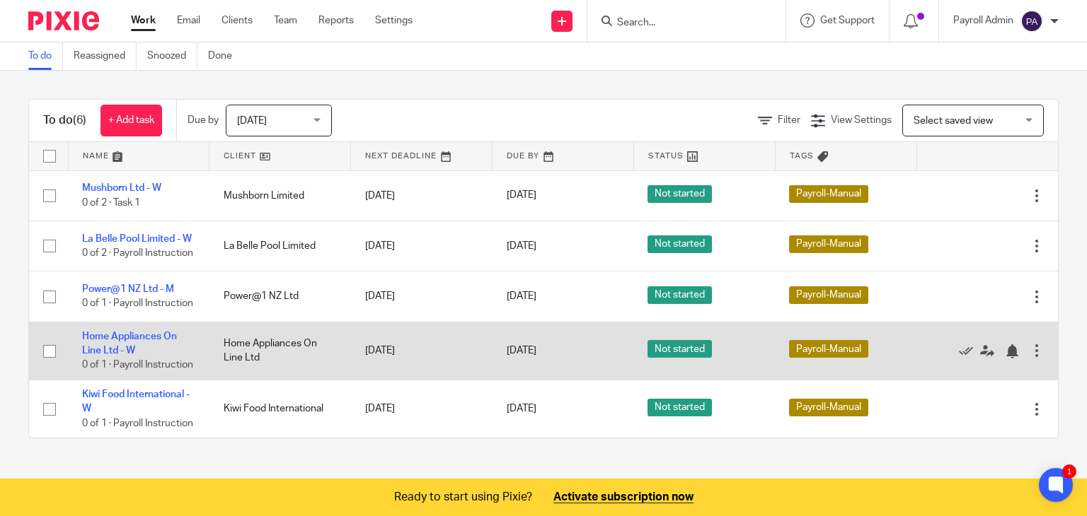
scroll to position [21, 0]
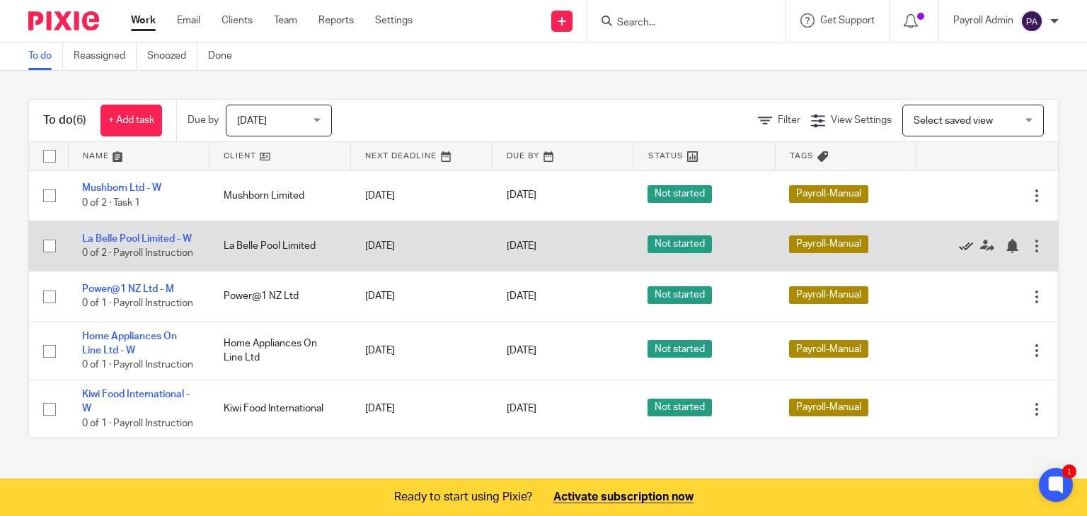
click at [959, 239] on icon at bounding box center [966, 246] width 14 height 14
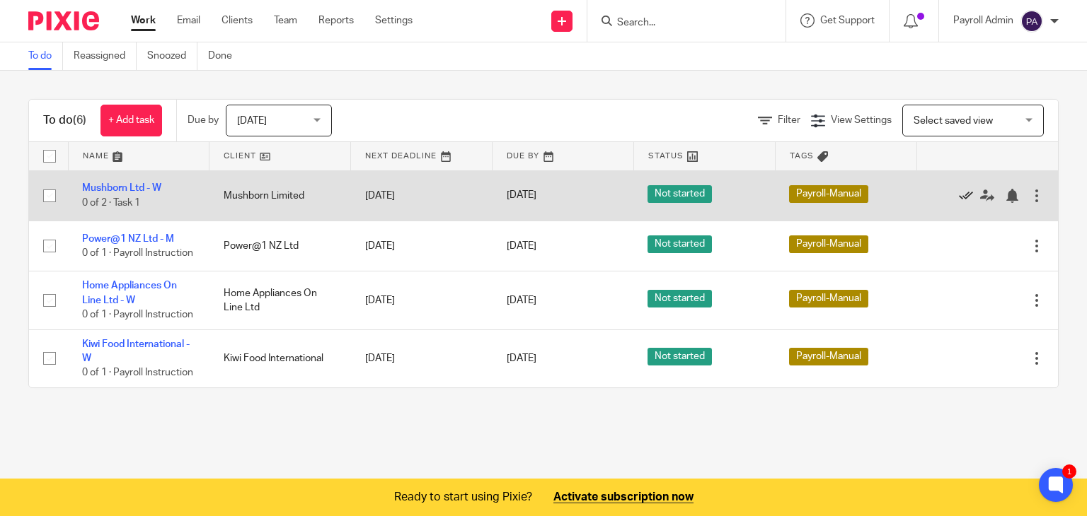
click at [959, 189] on link at bounding box center [969, 196] width 21 height 14
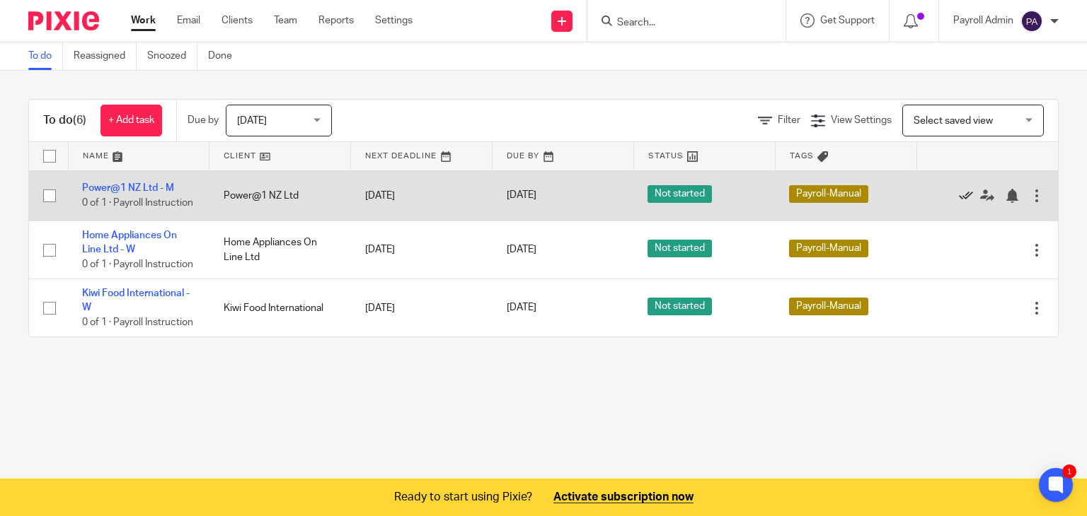
click at [959, 194] on icon at bounding box center [966, 196] width 14 height 14
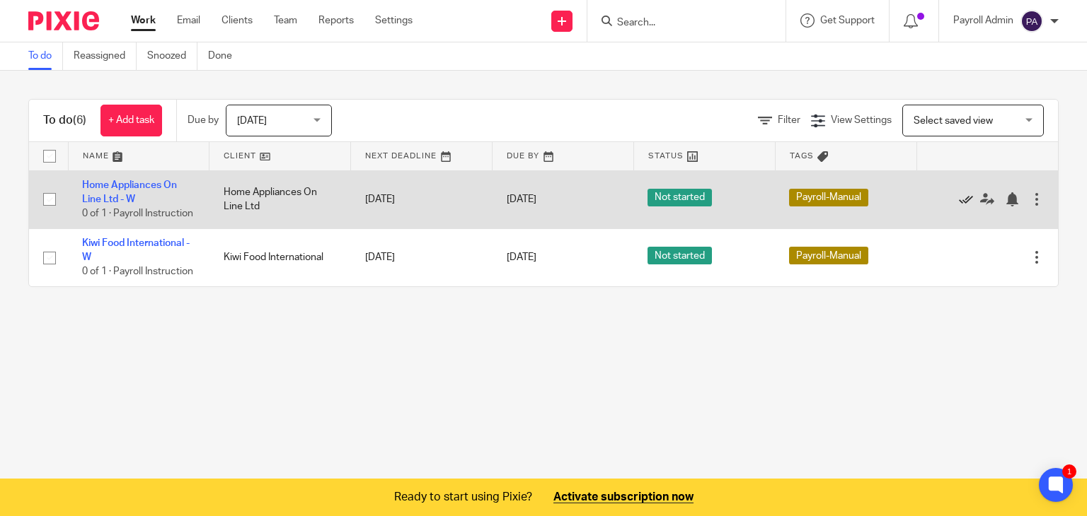
click at [959, 204] on icon at bounding box center [966, 199] width 14 height 14
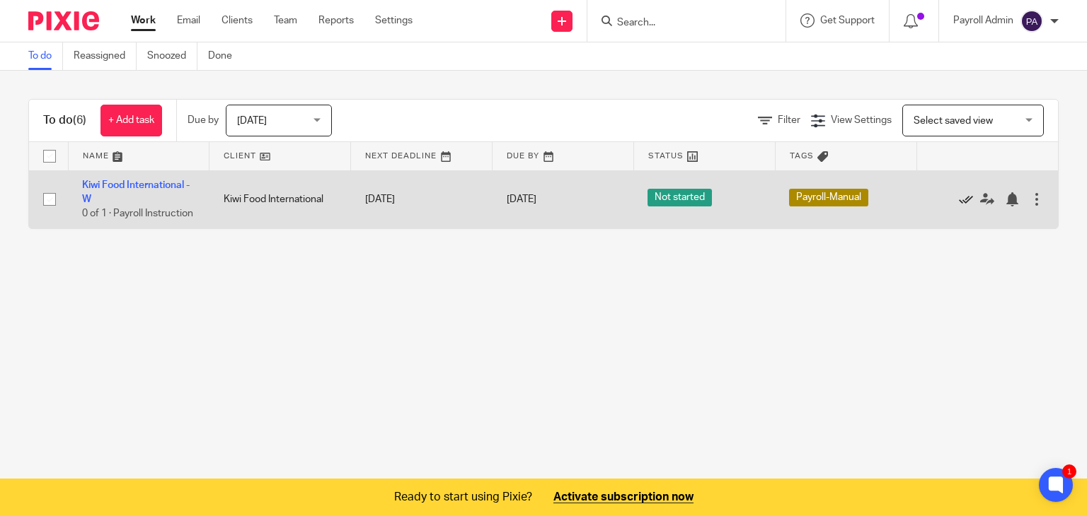
click at [959, 200] on icon at bounding box center [966, 199] width 14 height 14
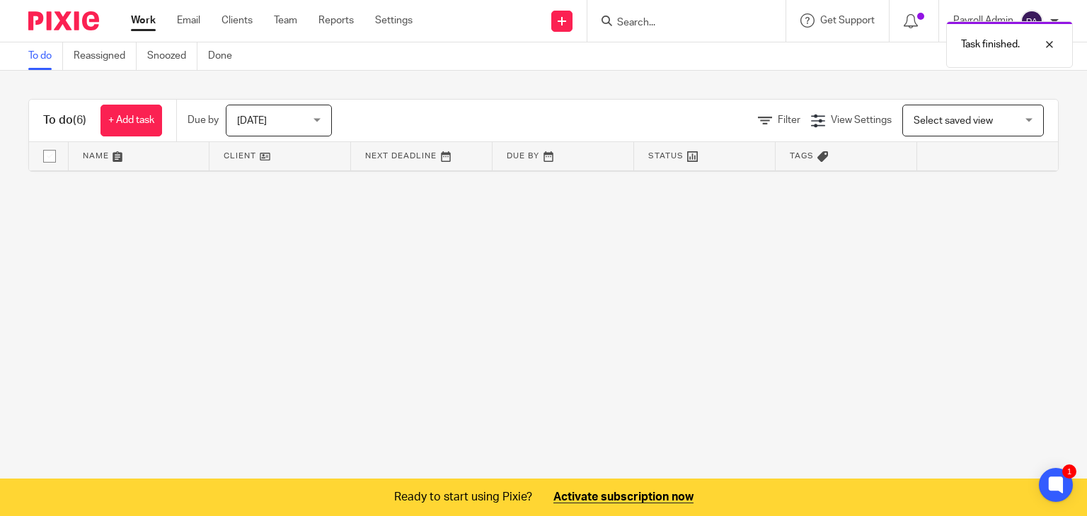
drag, startPoint x: 127, startPoint y: 330, endPoint x: 126, endPoint y: 299, distance: 30.4
click at [126, 330] on main "To do Reassigned Snoozed Done To do (6) + Add task Due by Today Today Today Tom…" at bounding box center [543, 258] width 1087 height 516
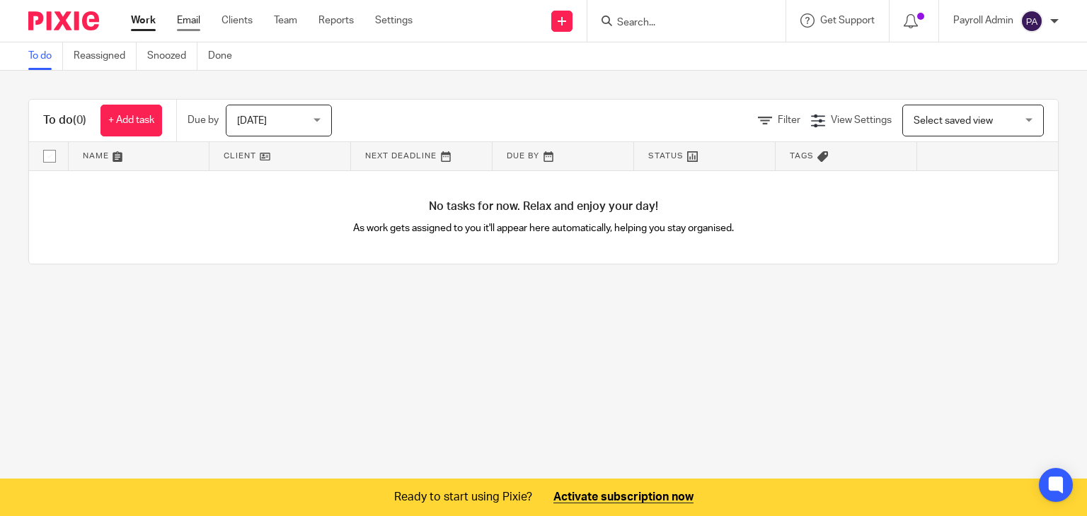
click at [190, 19] on link "Email" at bounding box center [188, 20] width 23 height 14
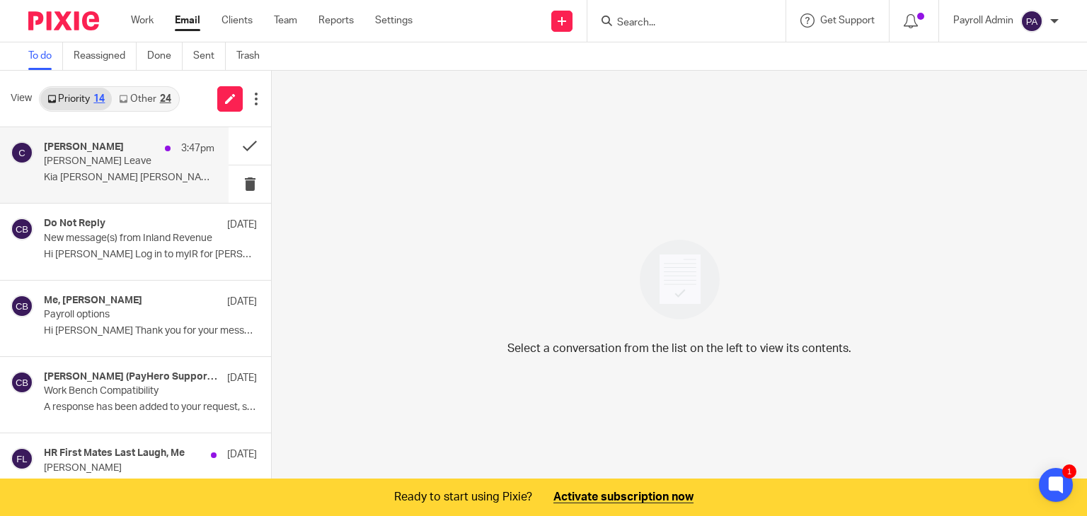
click at [66, 164] on p "[PERSON_NAME] Leave" at bounding box center [112, 162] width 137 height 12
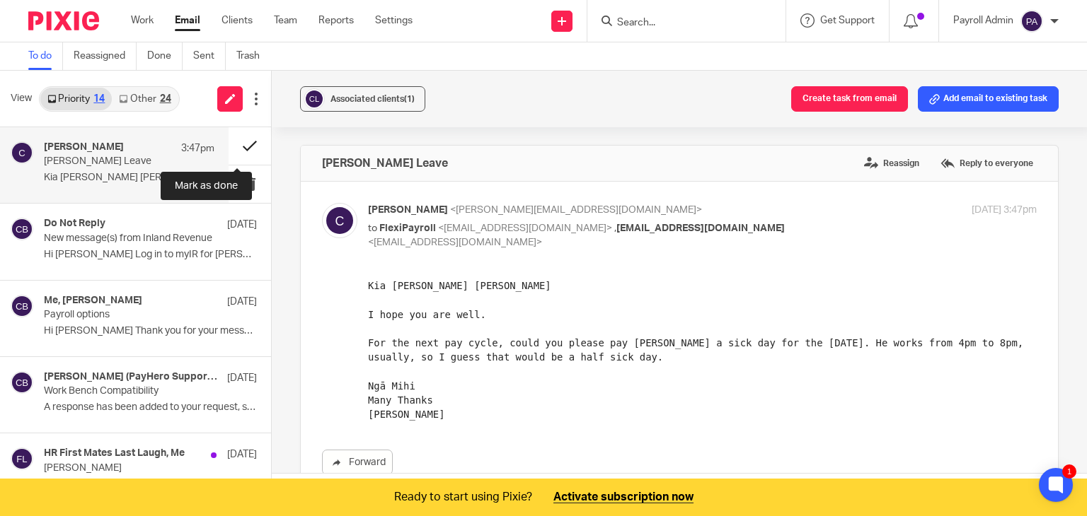
click at [238, 142] on button at bounding box center [249, 145] width 42 height 37
